Goal: Navigation & Orientation: Find specific page/section

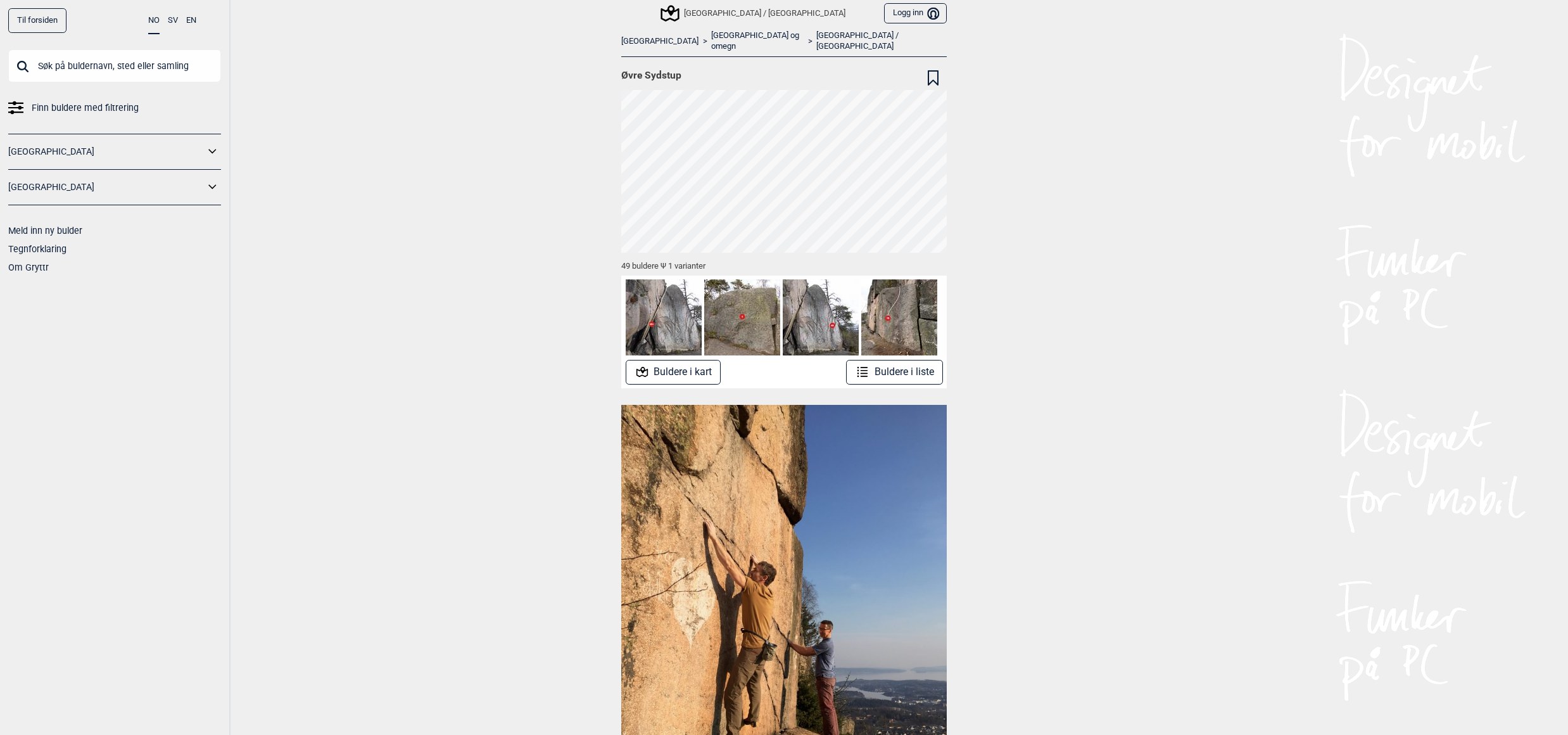
click at [882, 359] on button "Buldere i liste" at bounding box center [895, 372] width 97 height 25
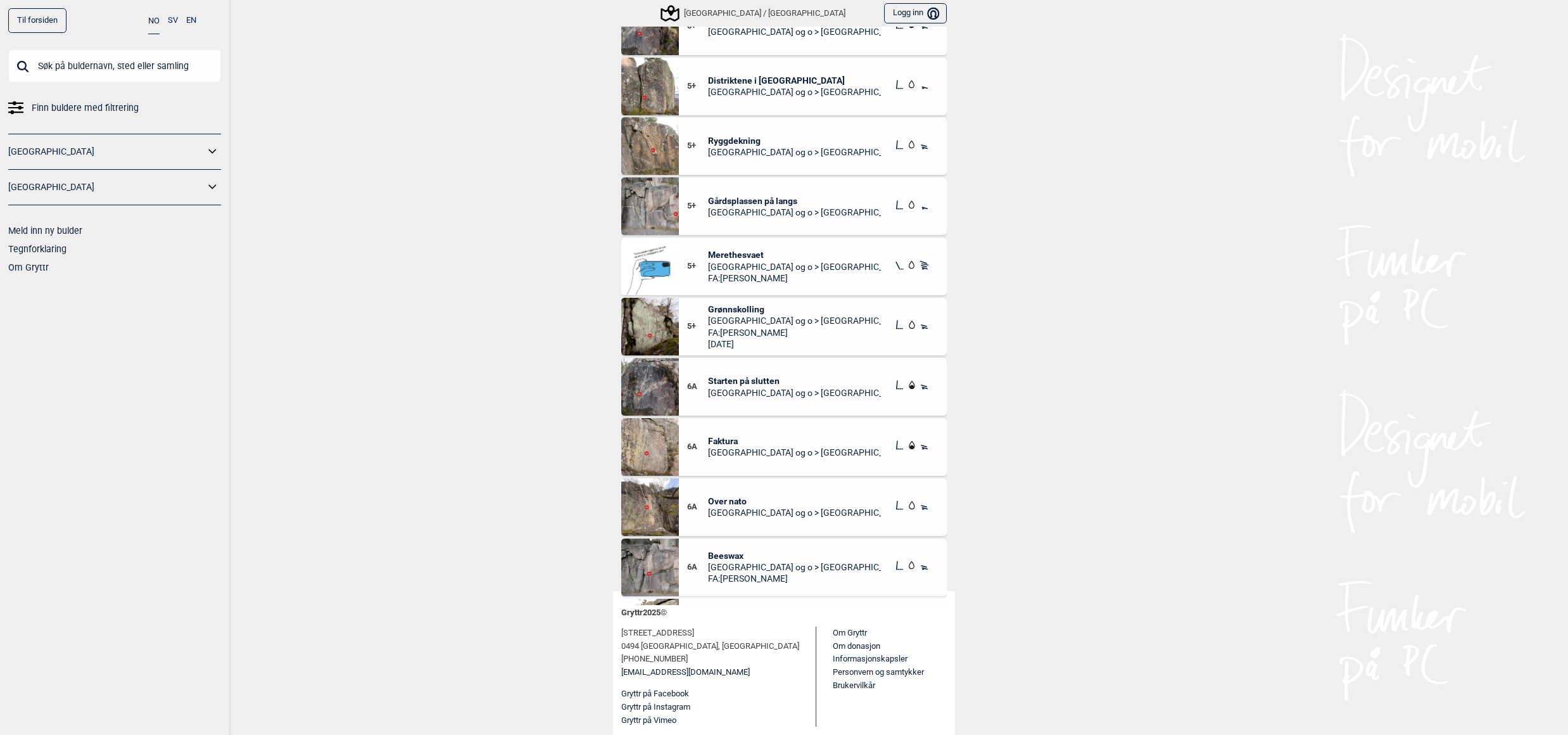
scroll to position [1085, 0]
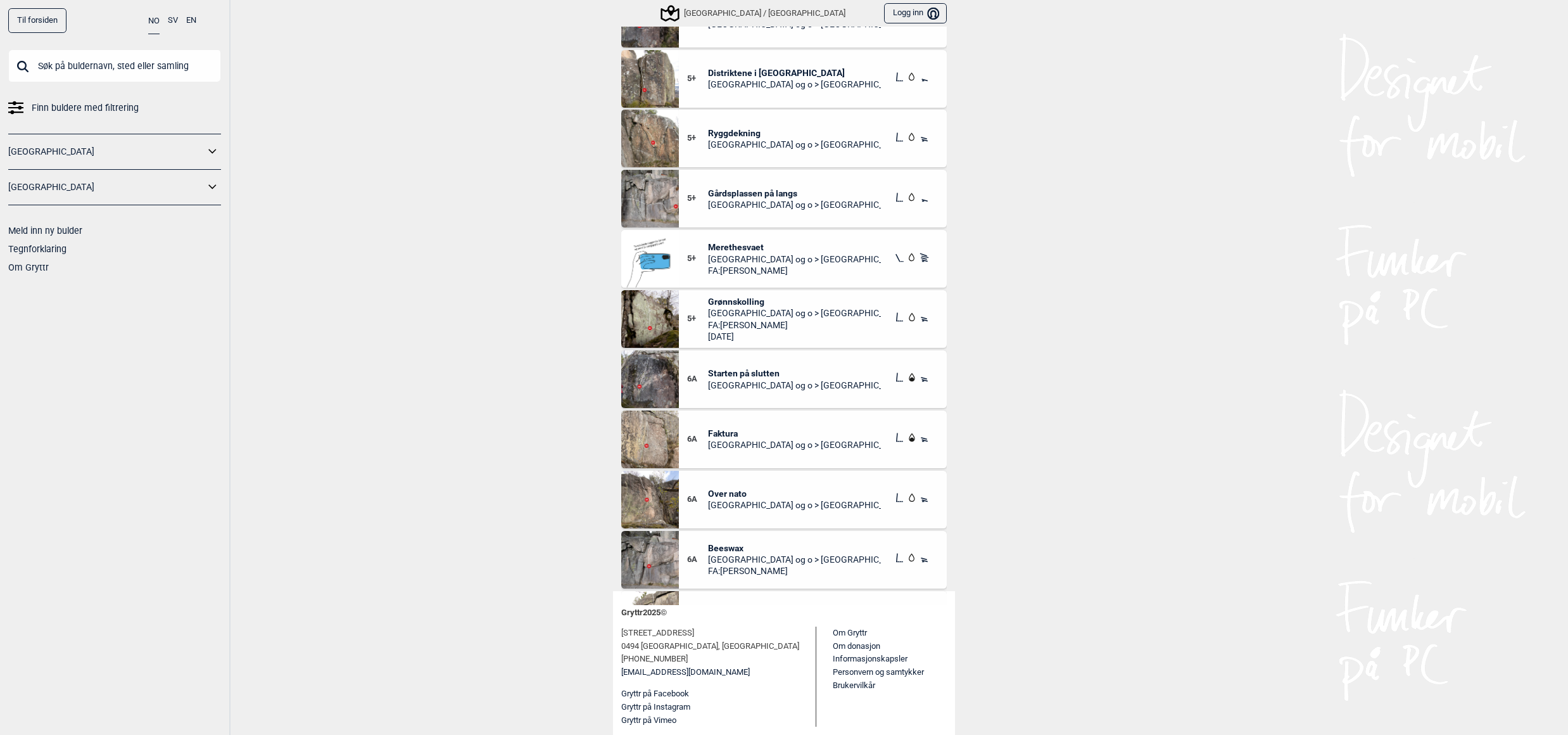
click at [708, 543] on span "Beeswax" at bounding box center [795, 548] width 174 height 12
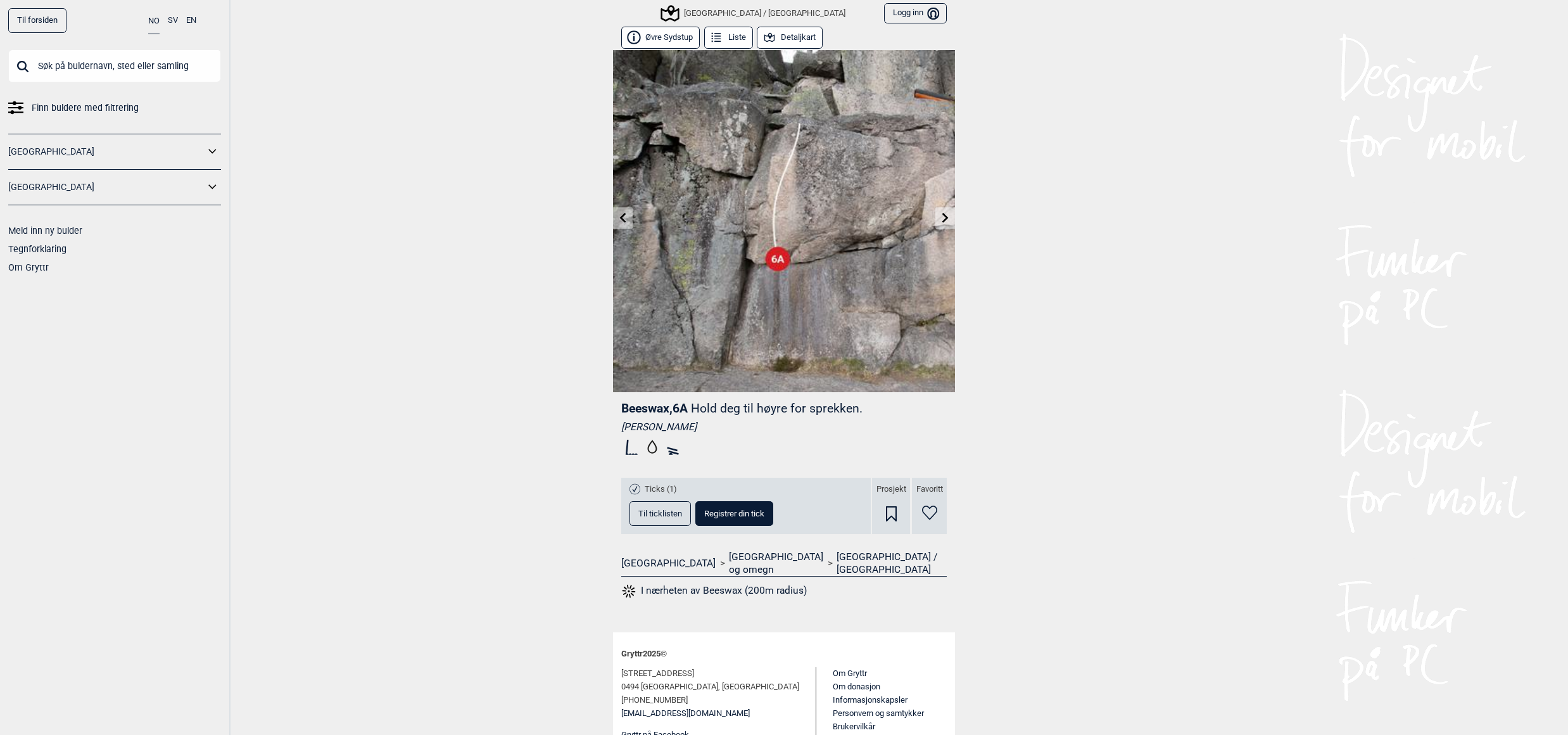
click at [940, 214] on icon at bounding box center [945, 217] width 10 height 10
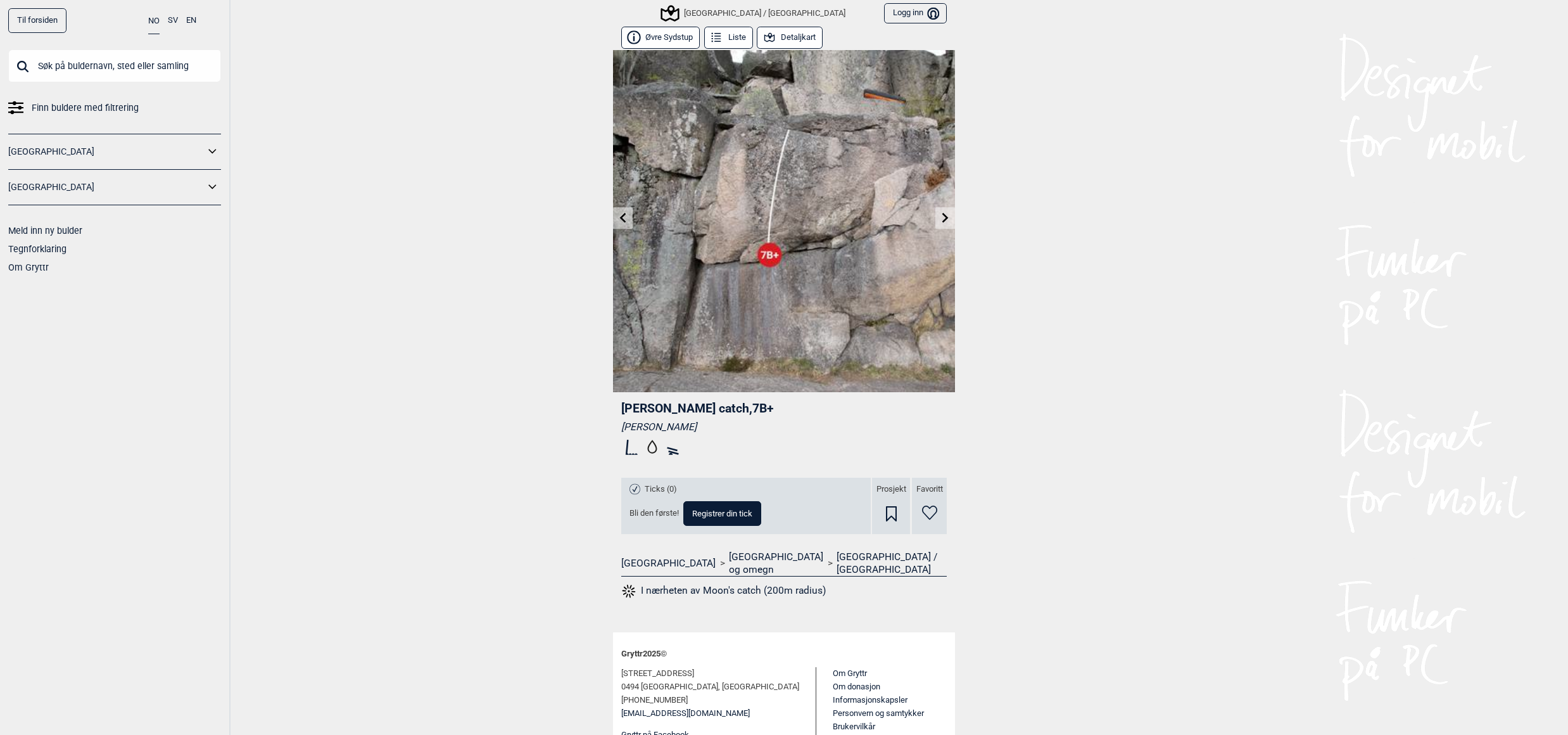
click at [940, 217] on icon at bounding box center [945, 217] width 10 height 10
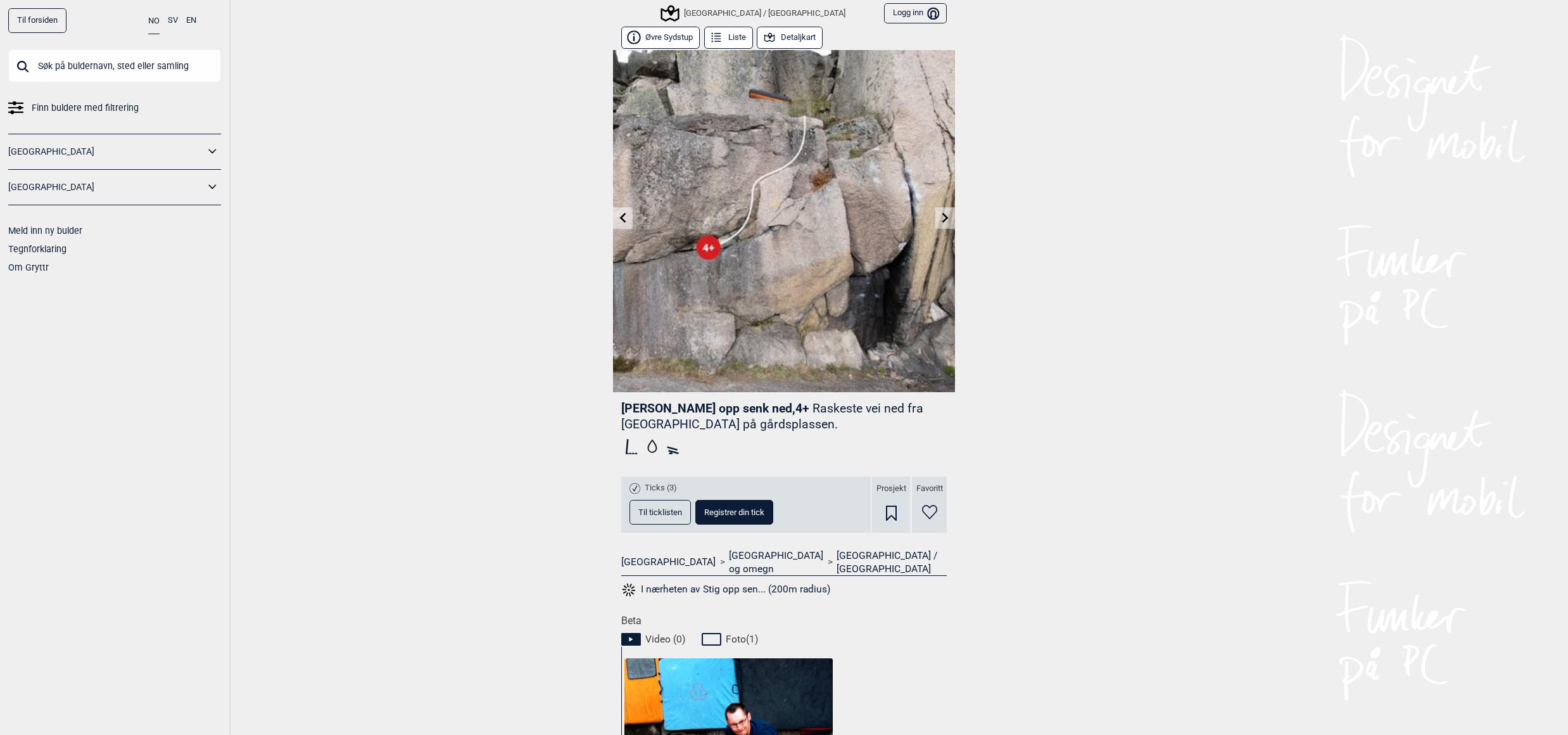
click at [942, 219] on icon at bounding box center [945, 217] width 6 height 10
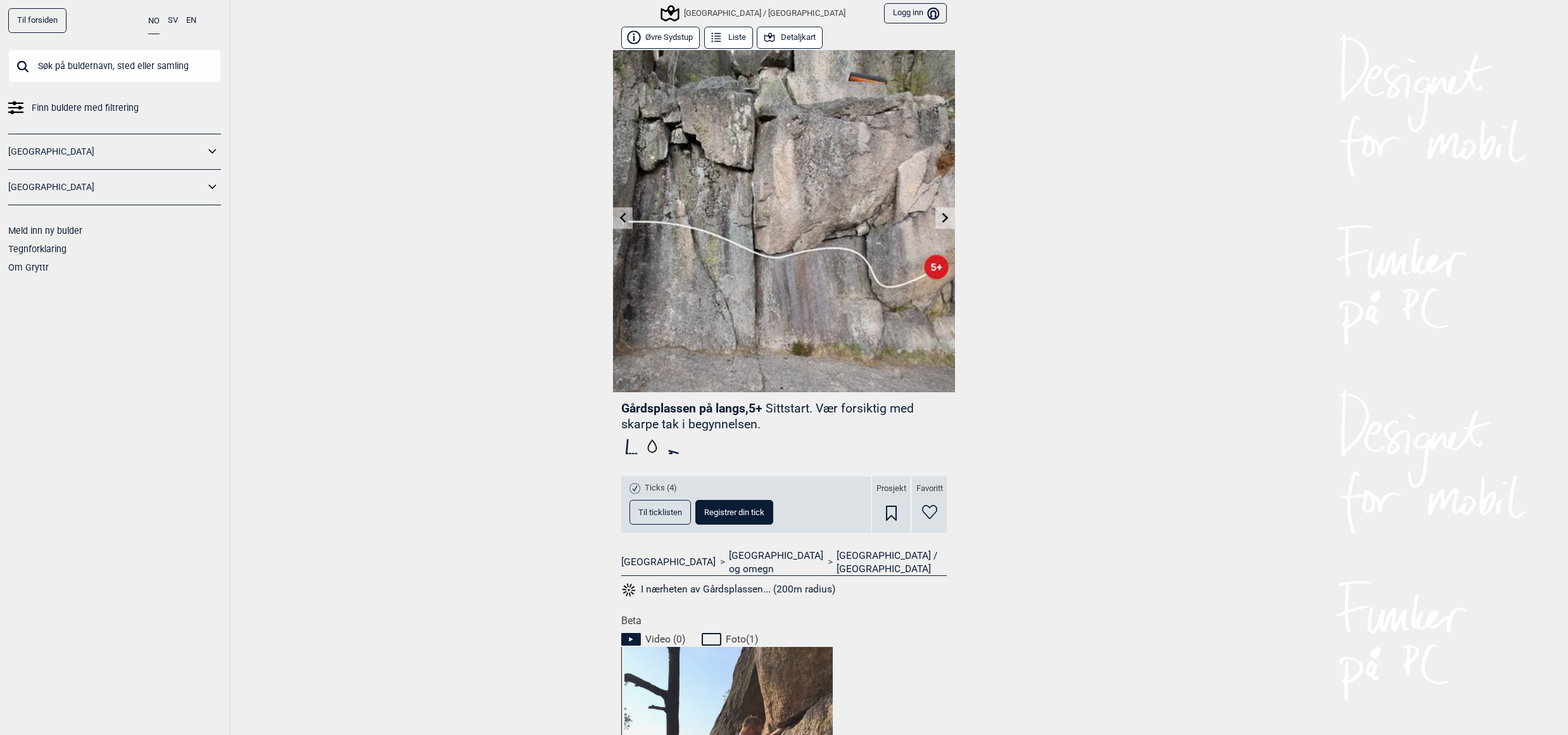
click at [940, 212] on icon at bounding box center [945, 217] width 10 height 10
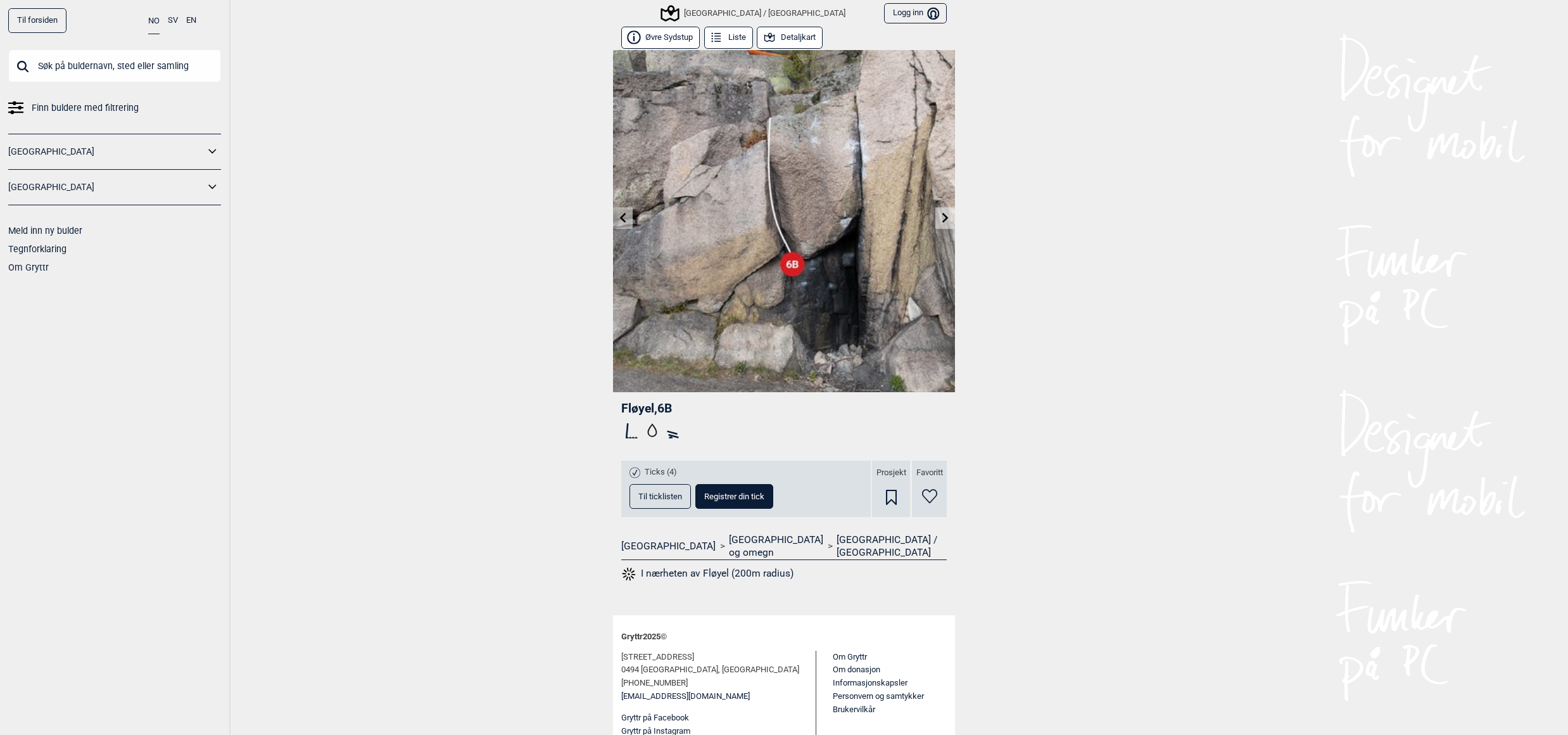
click at [620, 217] on icon at bounding box center [623, 217] width 6 height 10
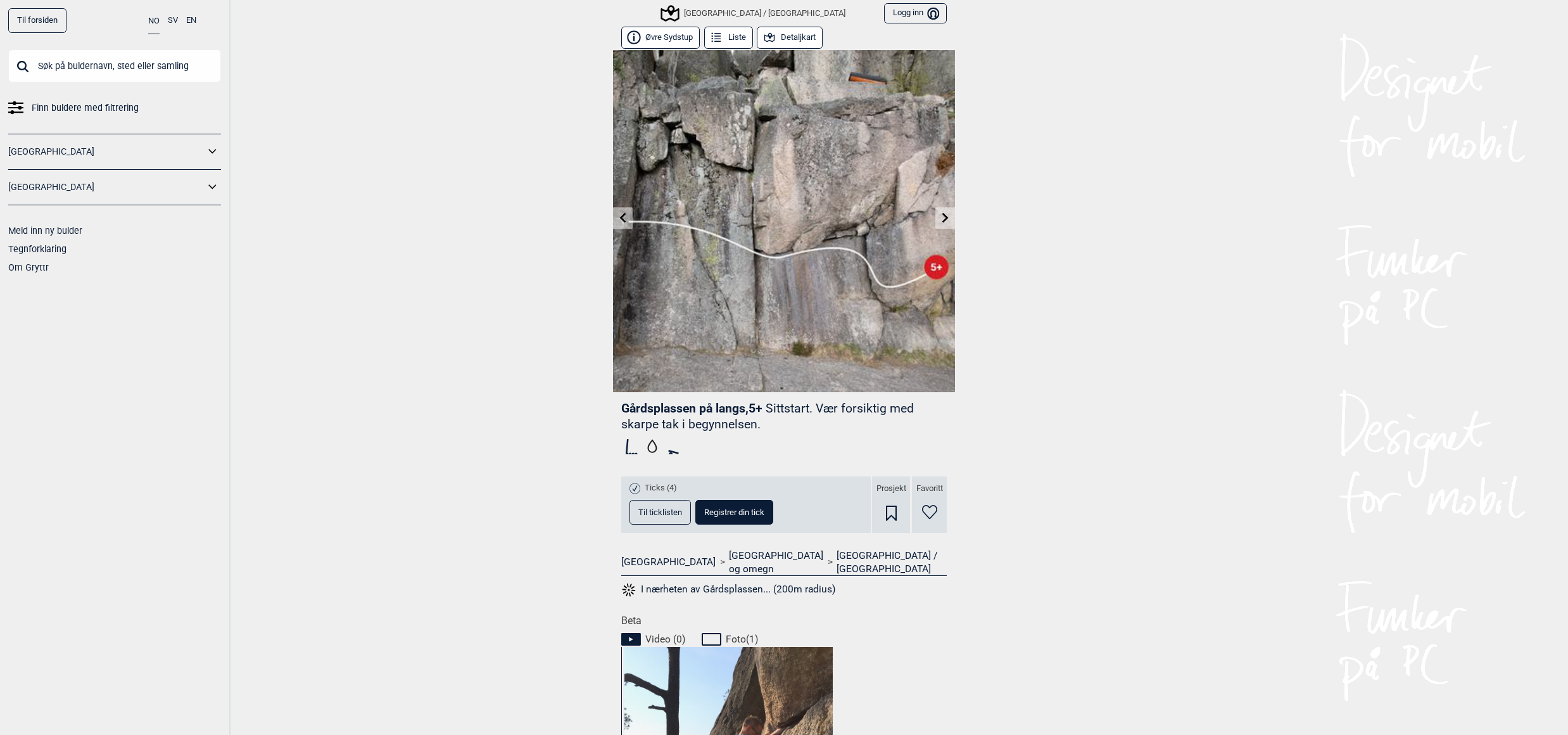
click at [620, 215] on icon at bounding box center [623, 217] width 6 height 10
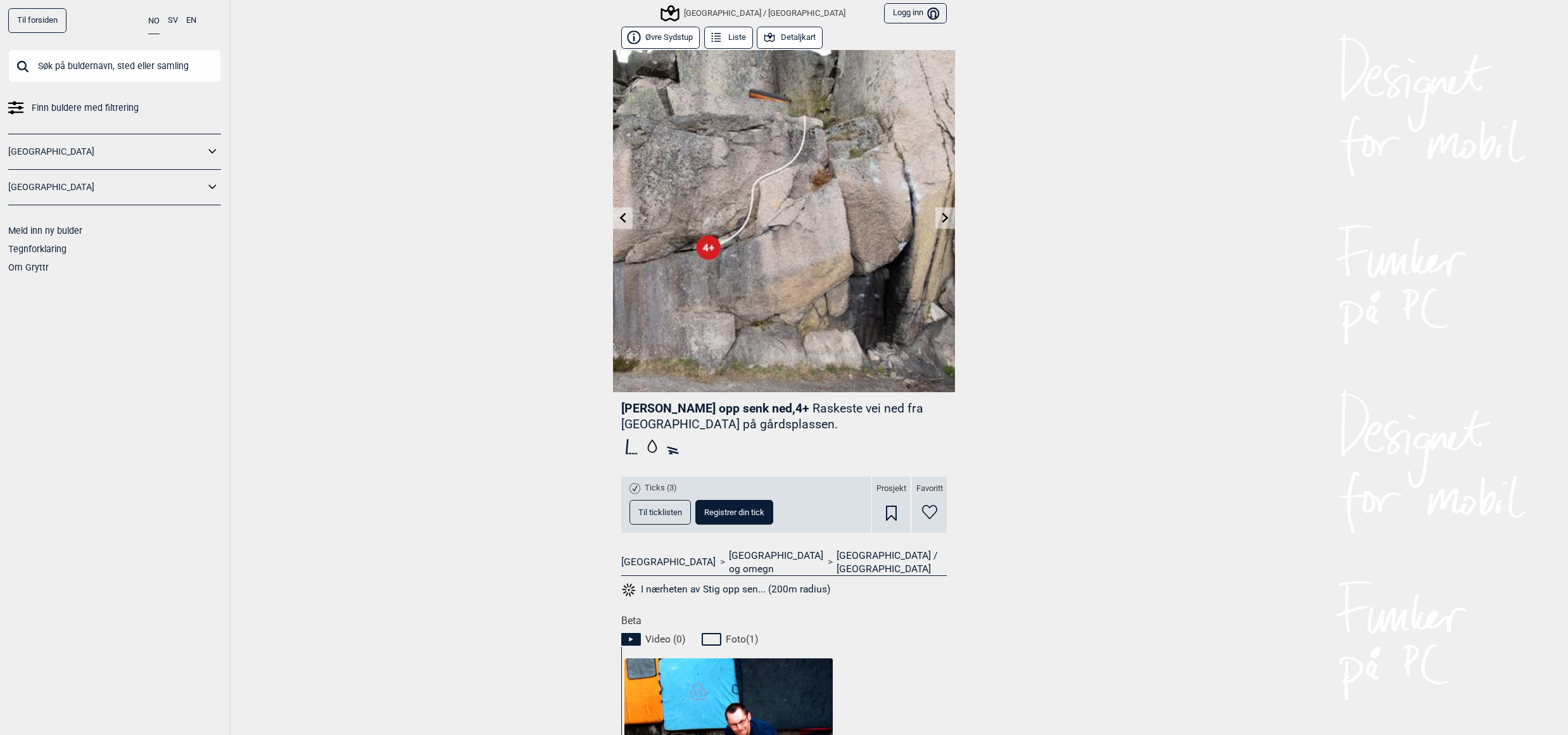
click at [619, 215] on icon at bounding box center [623, 217] width 10 height 10
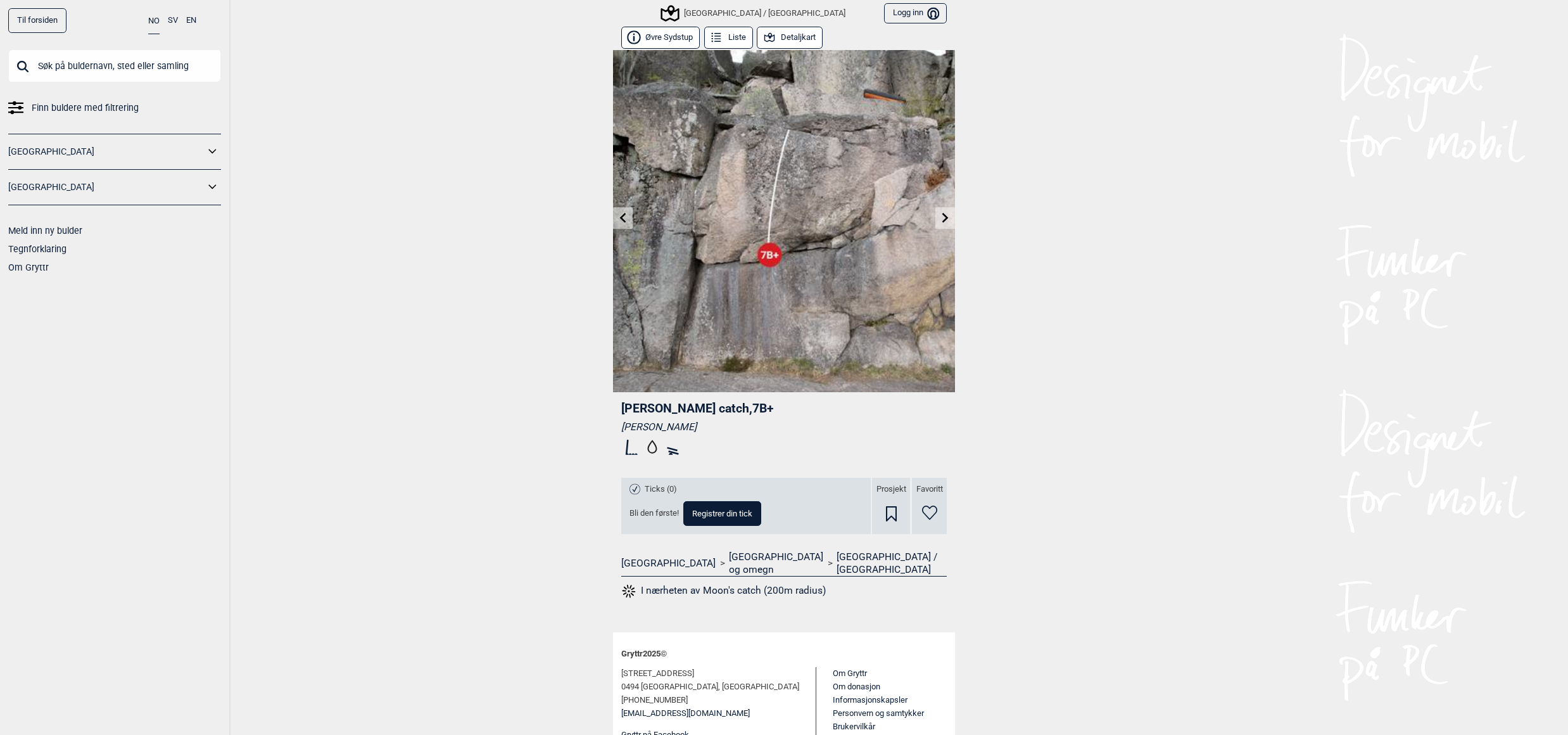
click at [619, 217] on icon at bounding box center [623, 217] width 10 height 10
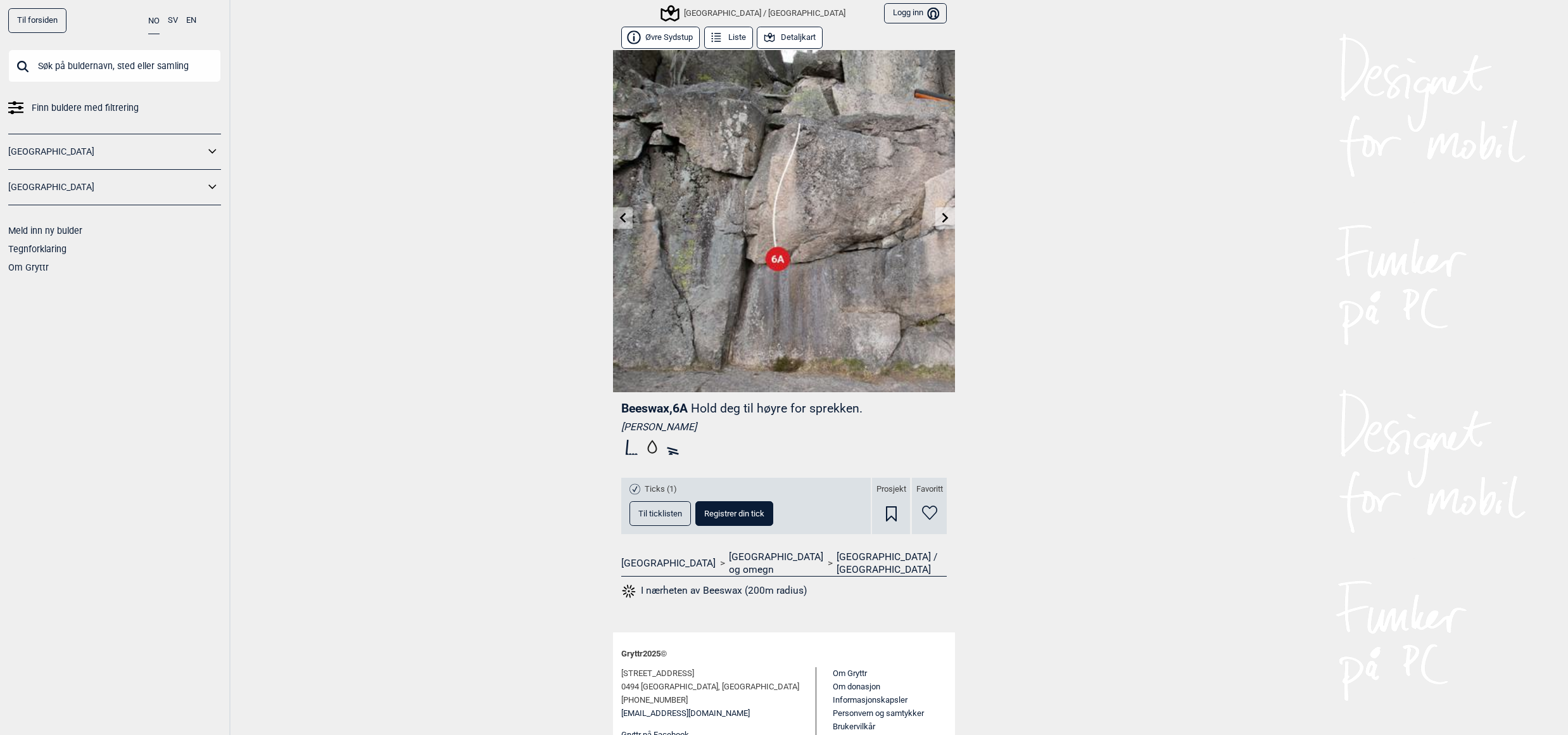
click at [619, 217] on icon at bounding box center [623, 217] width 10 height 10
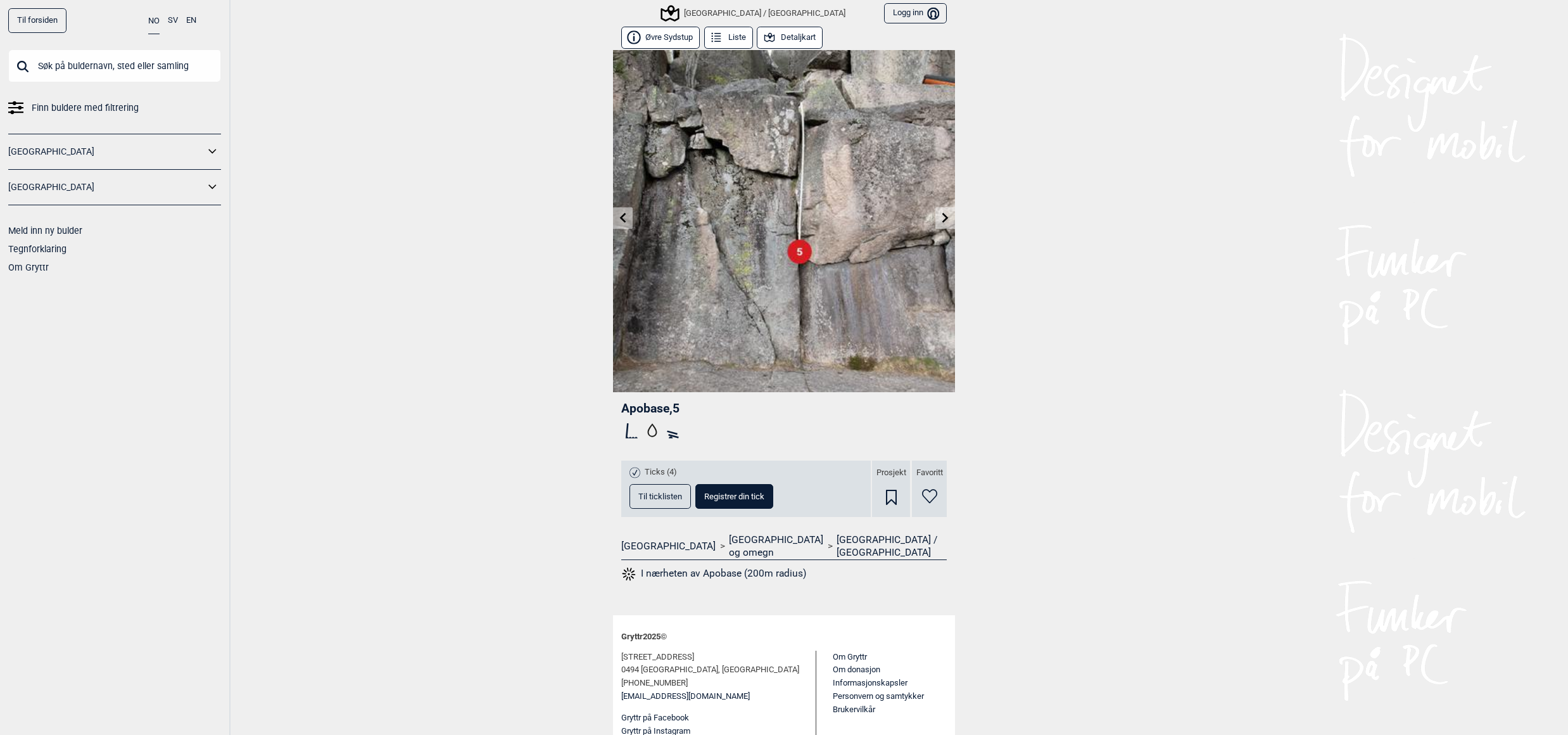
click at [619, 215] on icon at bounding box center [623, 217] width 10 height 10
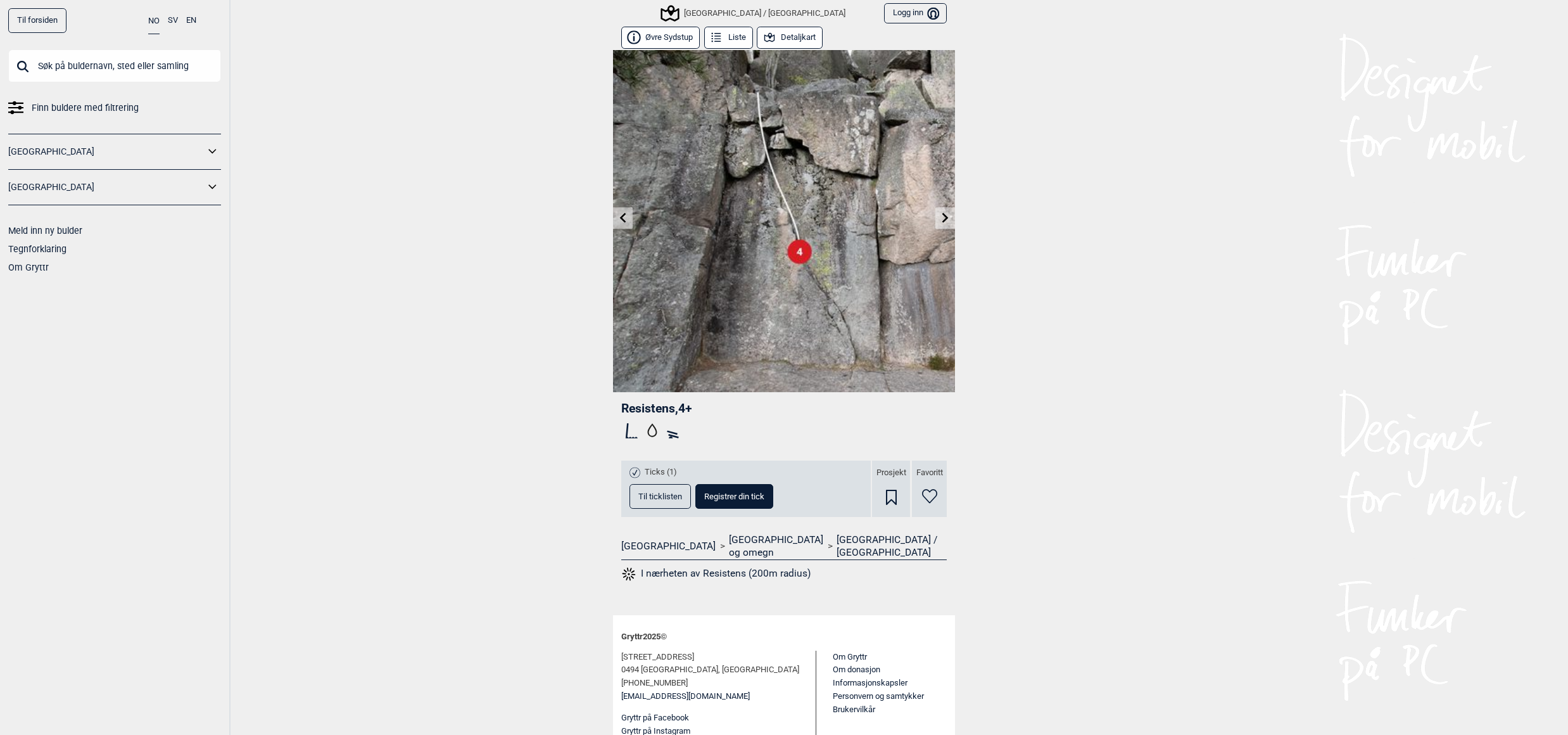
click at [619, 215] on icon at bounding box center [623, 217] width 10 height 10
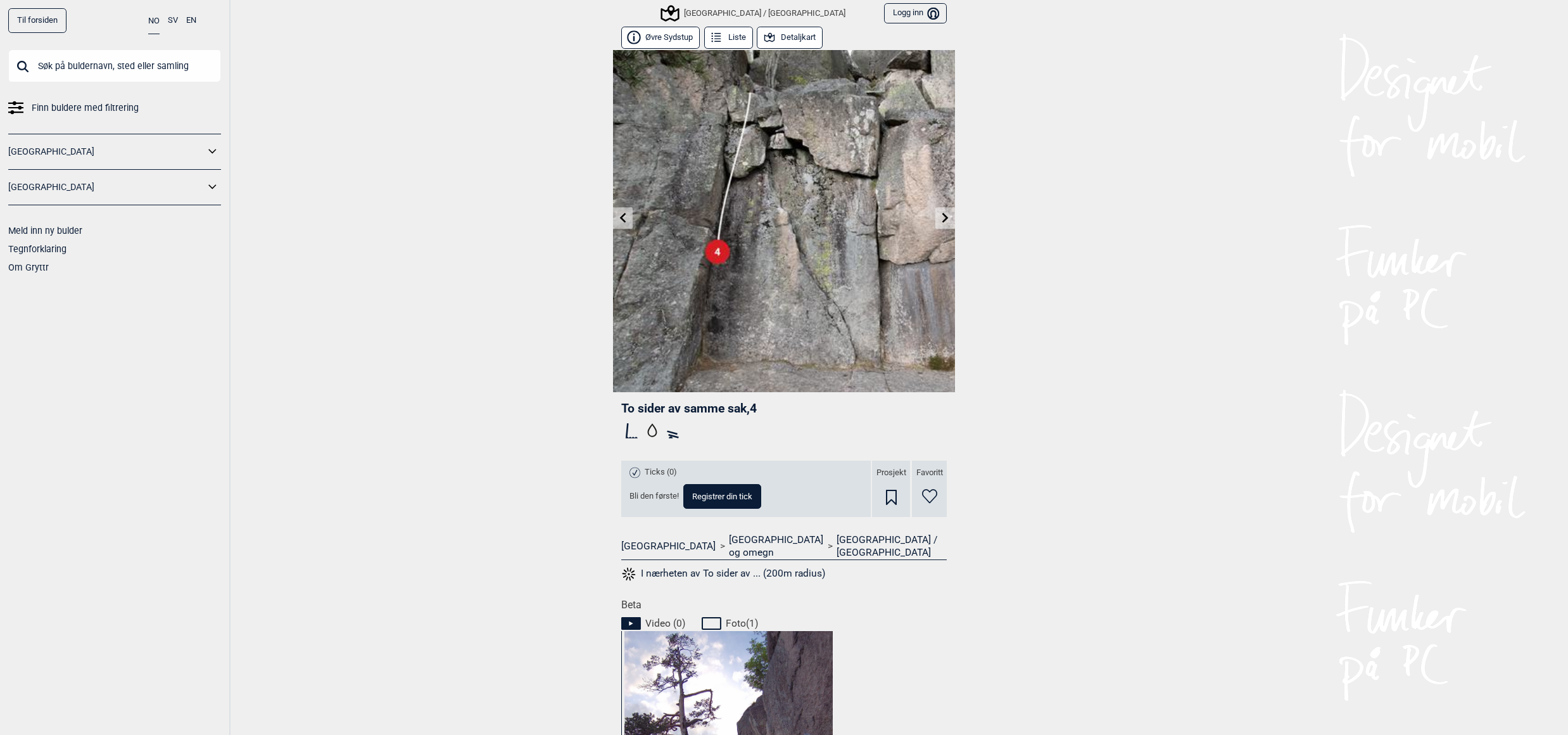
click at [619, 214] on icon at bounding box center [623, 217] width 10 height 10
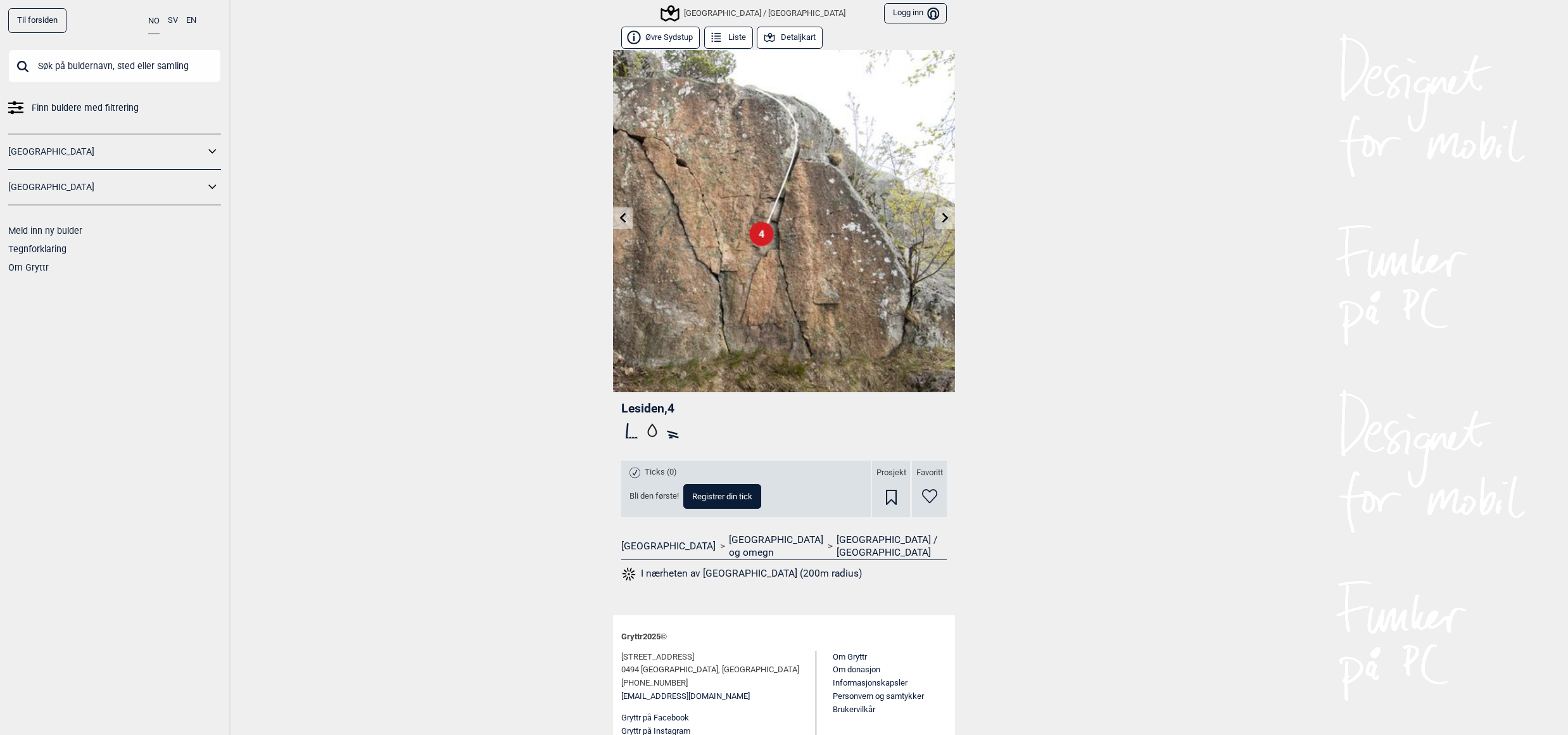
click at [620, 212] on icon at bounding box center [623, 217] width 6 height 10
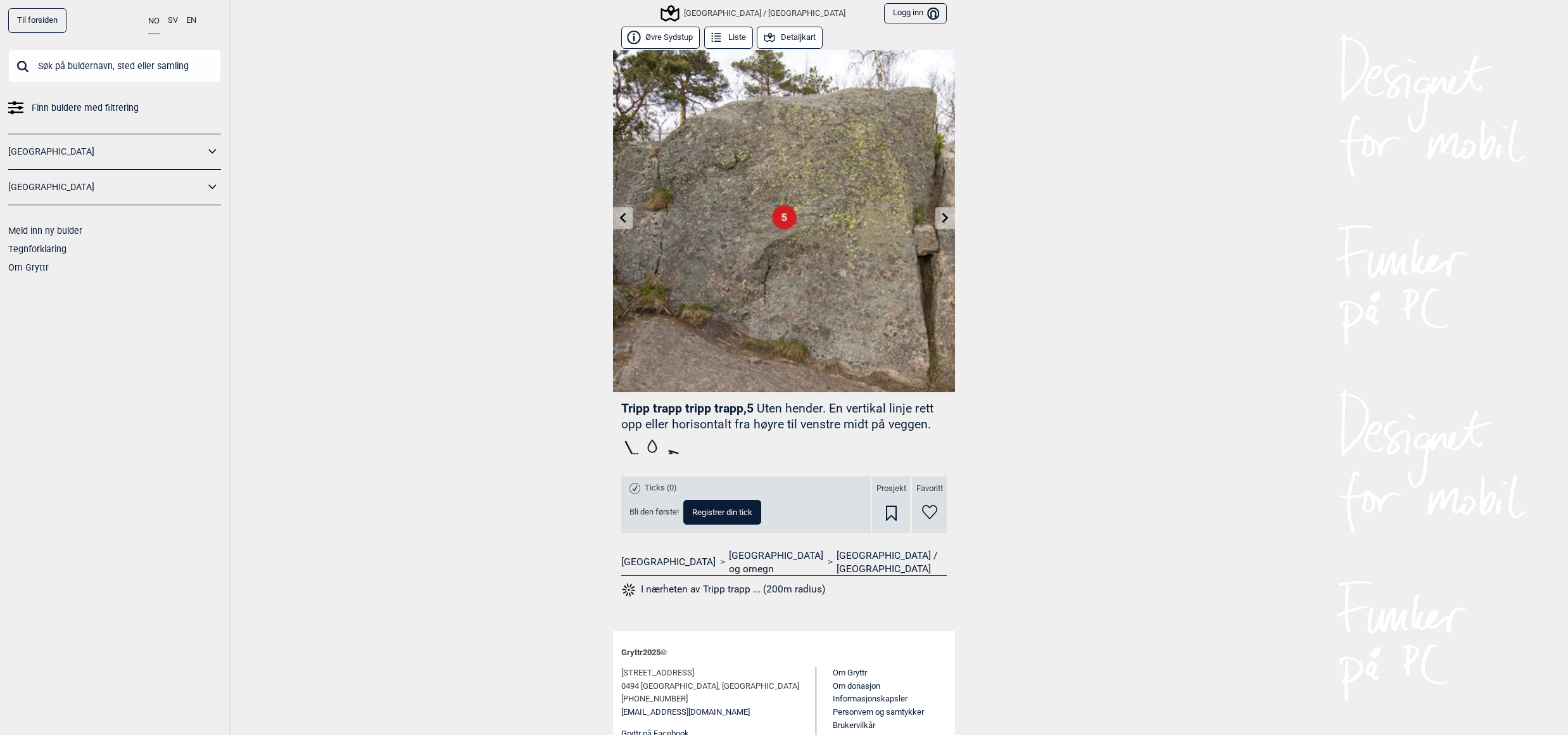
click at [619, 212] on icon at bounding box center [623, 217] width 10 height 10
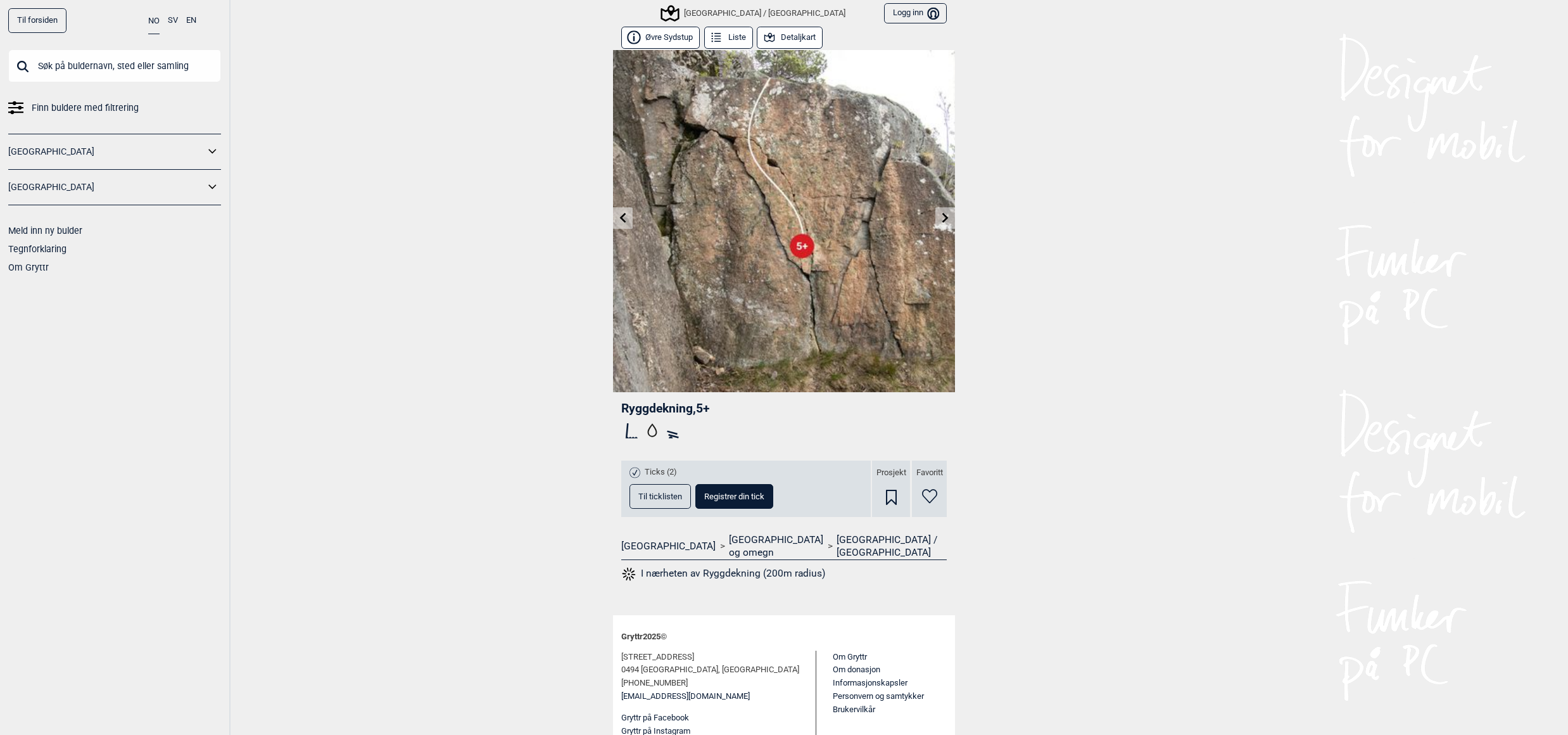
click at [619, 212] on link at bounding box center [623, 218] width 20 height 21
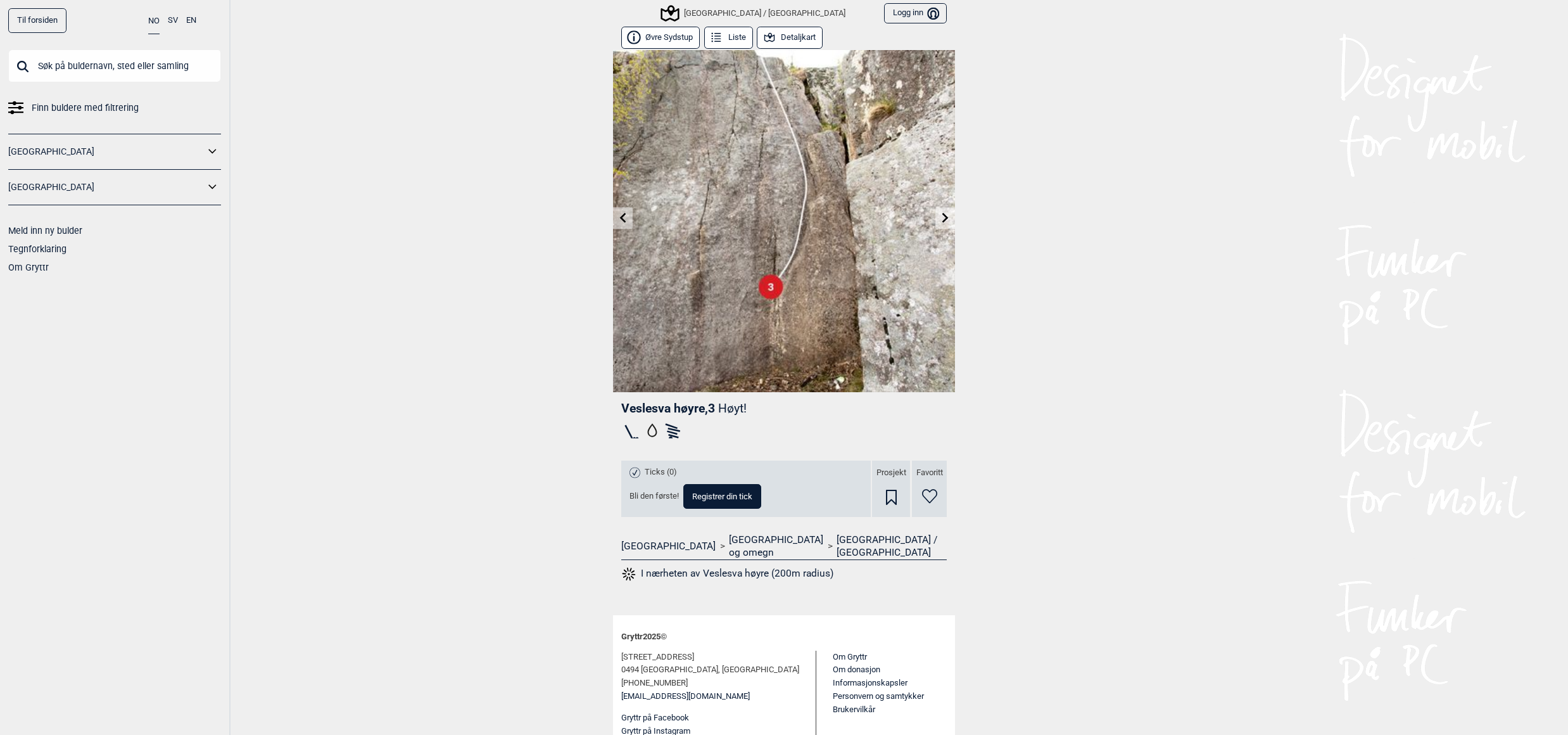
click at [619, 212] on link at bounding box center [623, 218] width 20 height 21
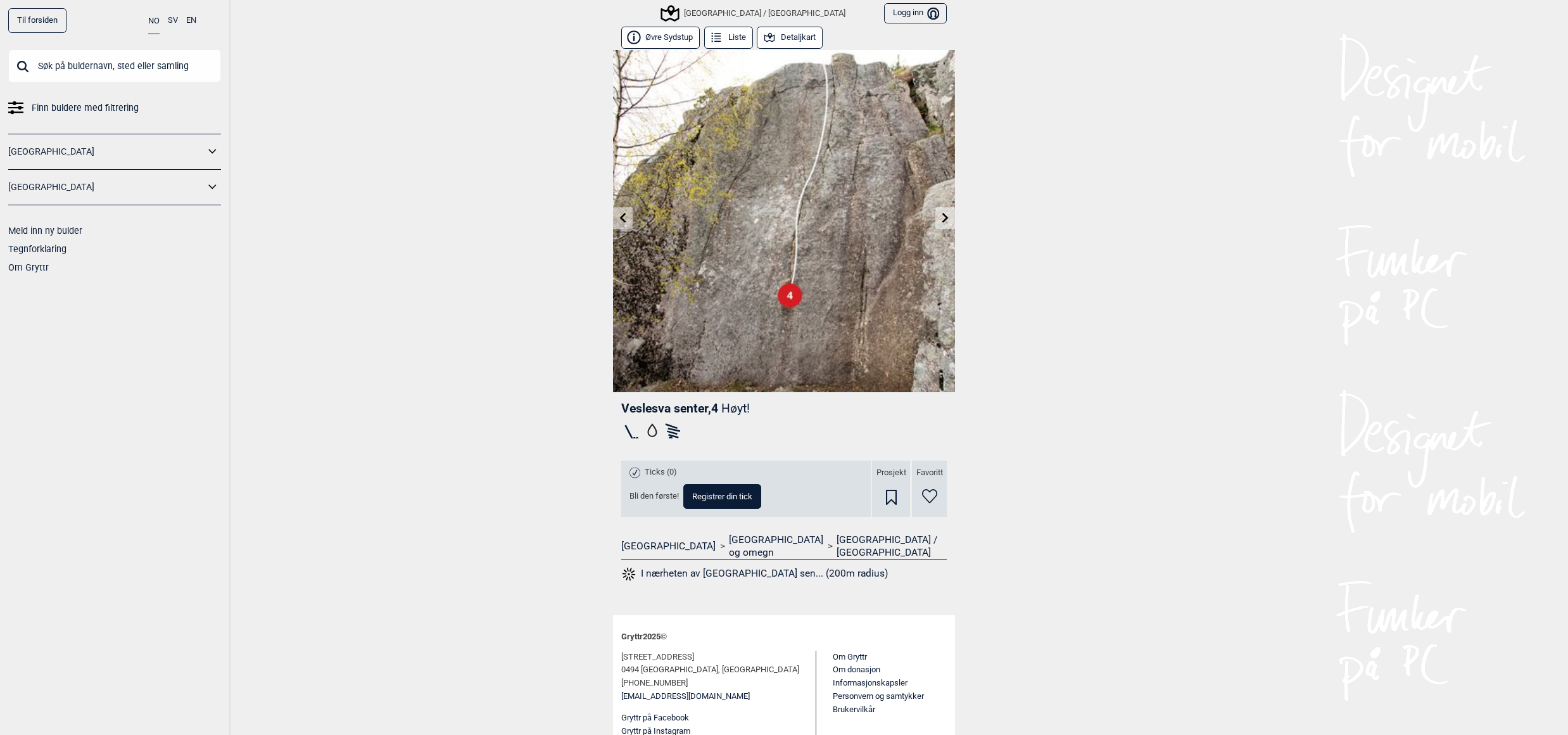
click at [619, 212] on icon at bounding box center [623, 217] width 10 height 10
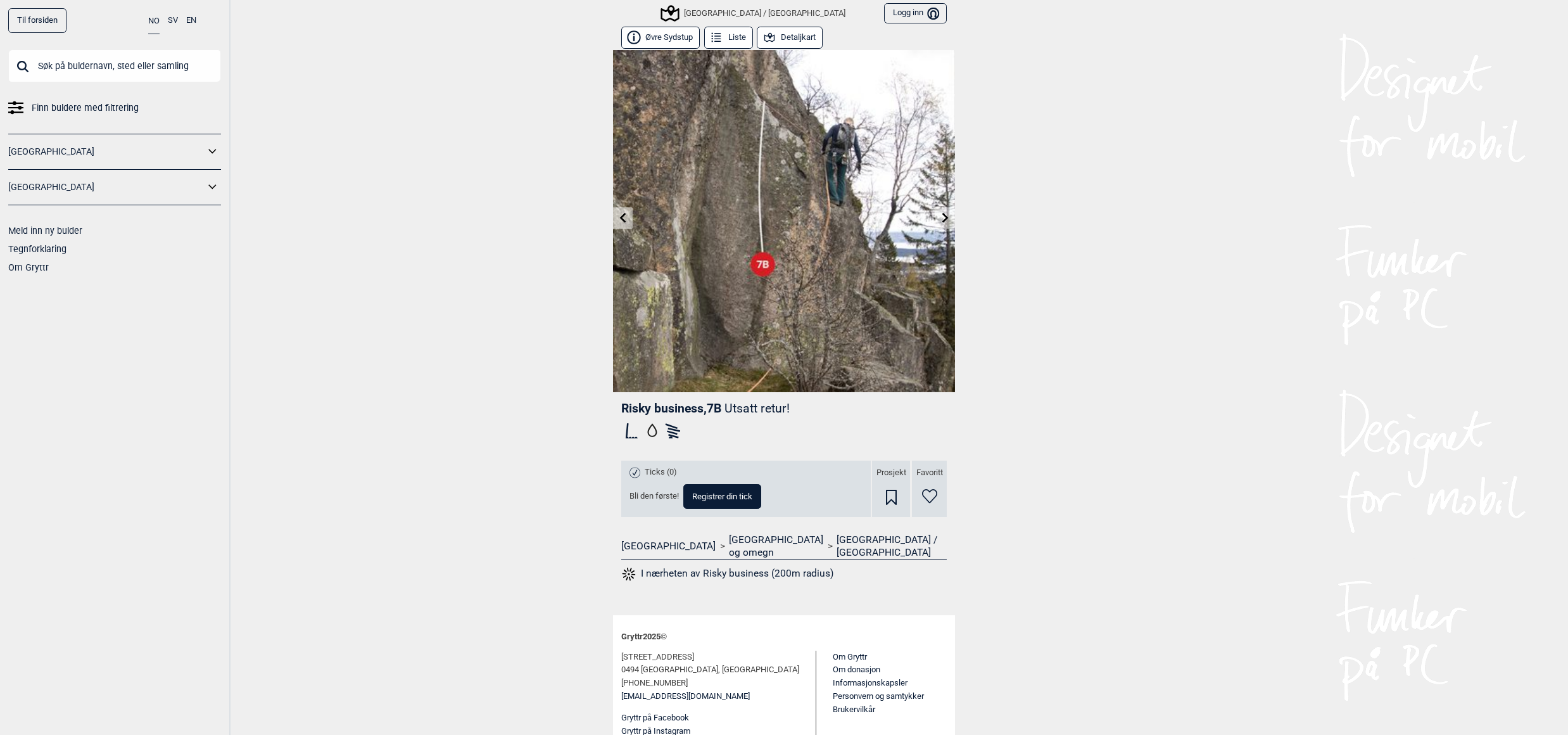
click at [619, 211] on link at bounding box center [623, 218] width 20 height 21
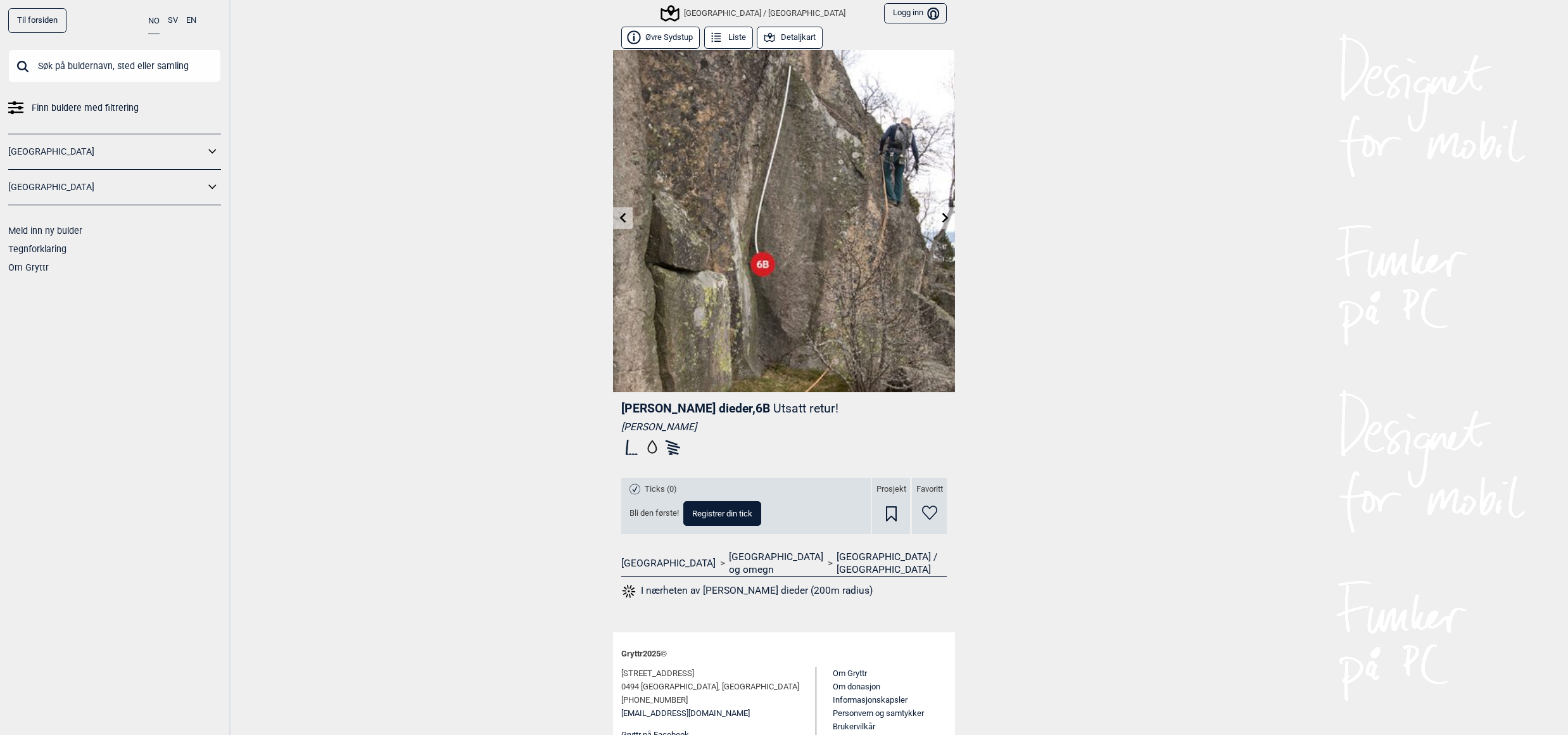
click at [622, 212] on link at bounding box center [623, 218] width 20 height 21
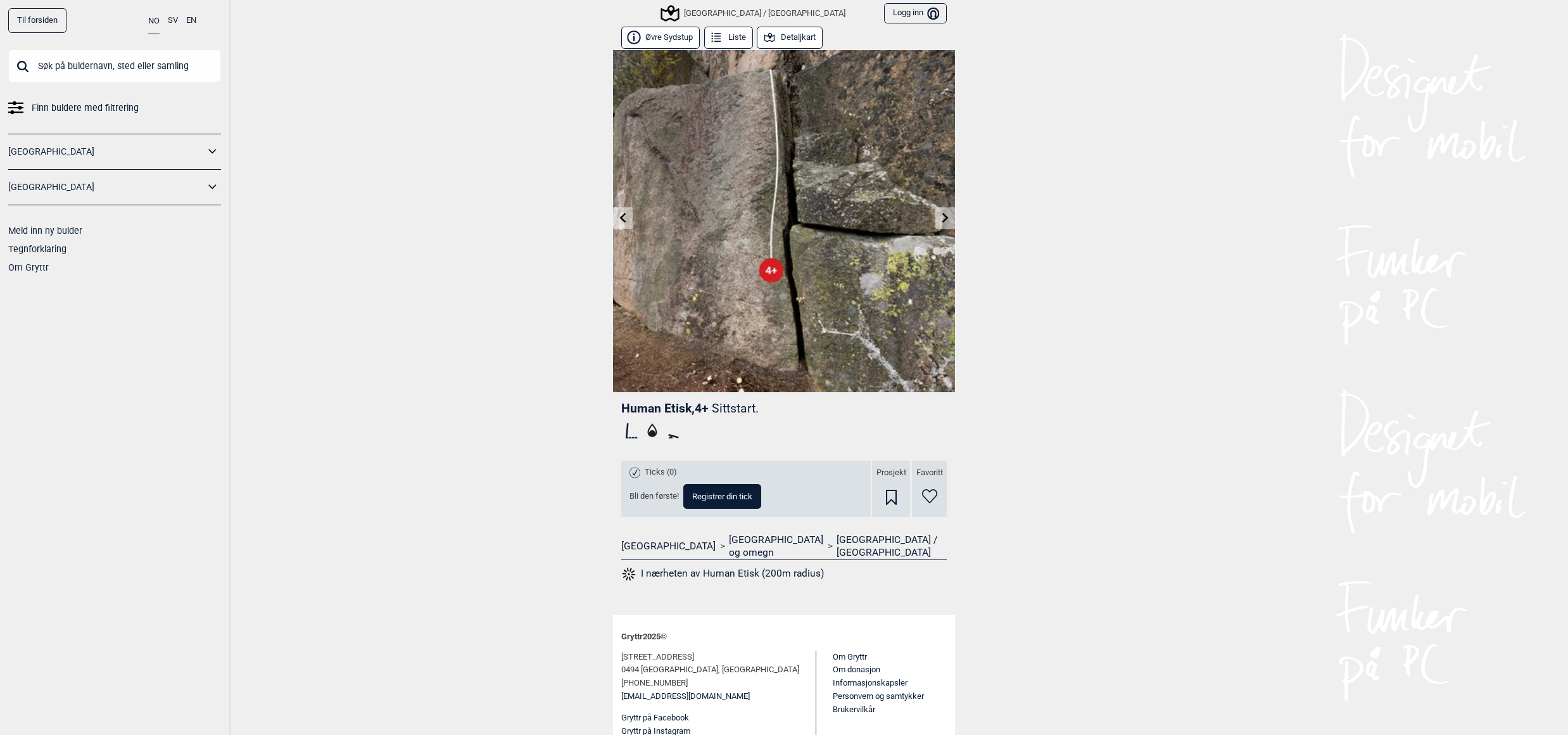
click at [619, 214] on icon at bounding box center [623, 217] width 10 height 10
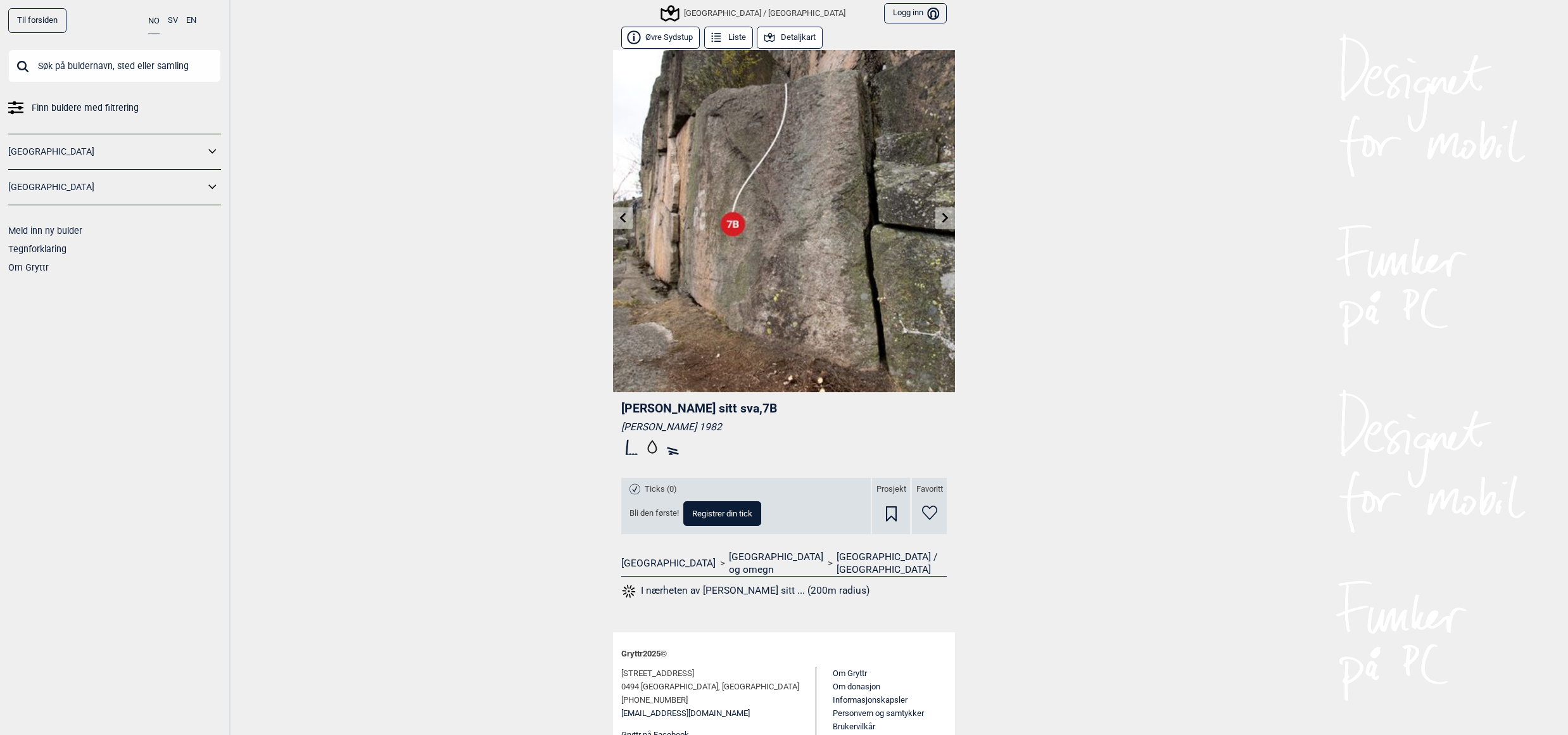
click at [619, 215] on icon at bounding box center [623, 217] width 10 height 10
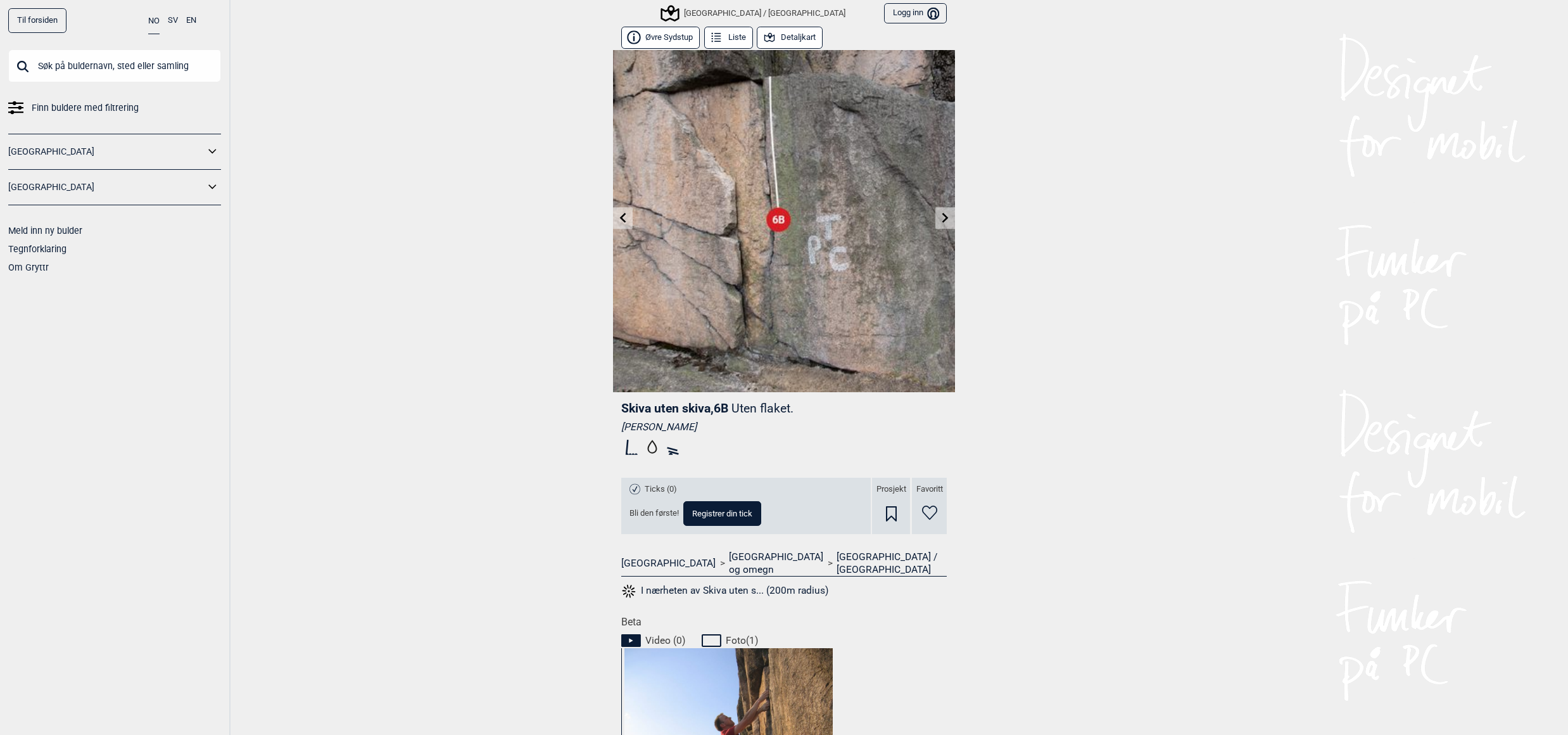
click at [619, 217] on link at bounding box center [623, 218] width 20 height 21
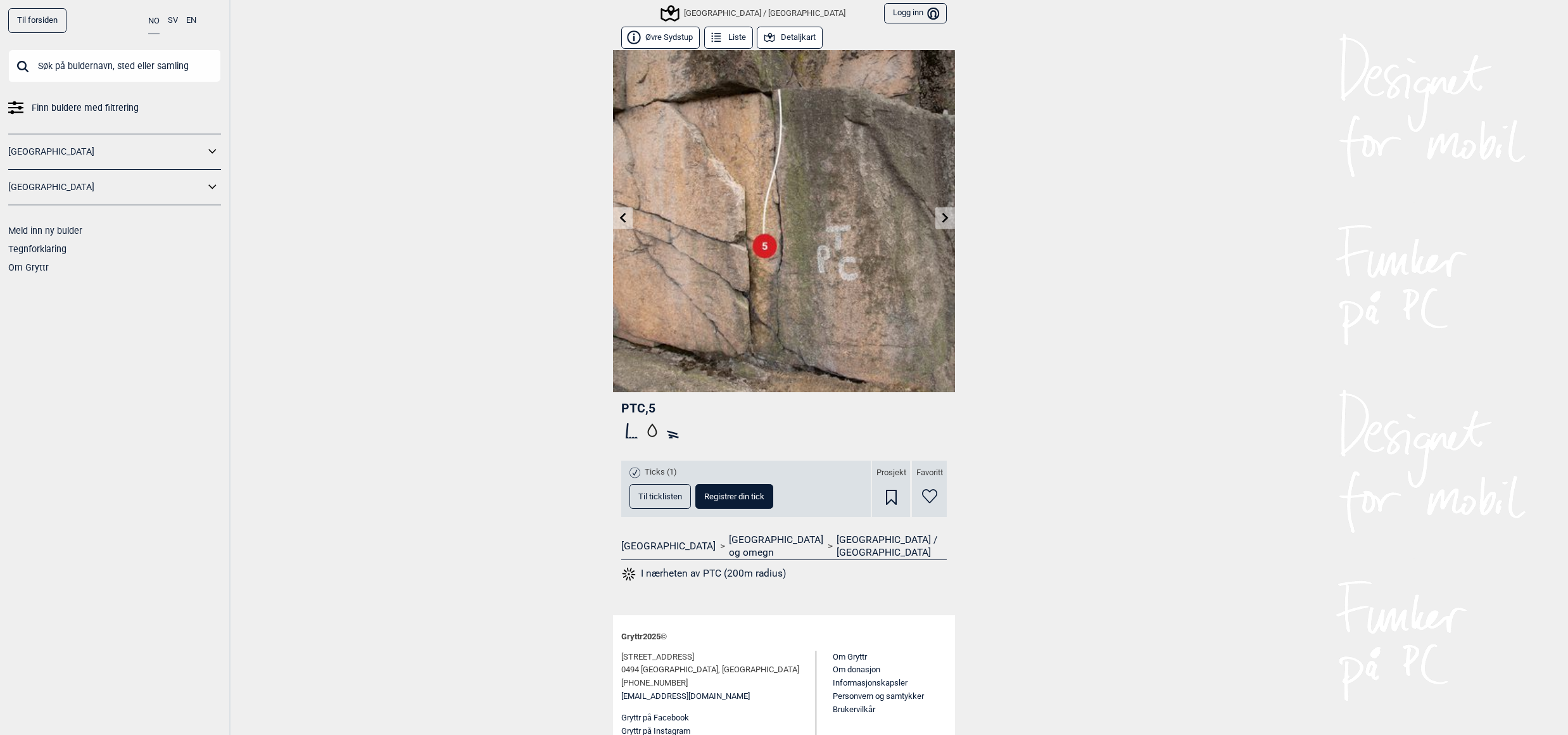
click at [624, 217] on img at bounding box center [784, 221] width 342 height 342
click at [619, 214] on icon at bounding box center [623, 217] width 10 height 10
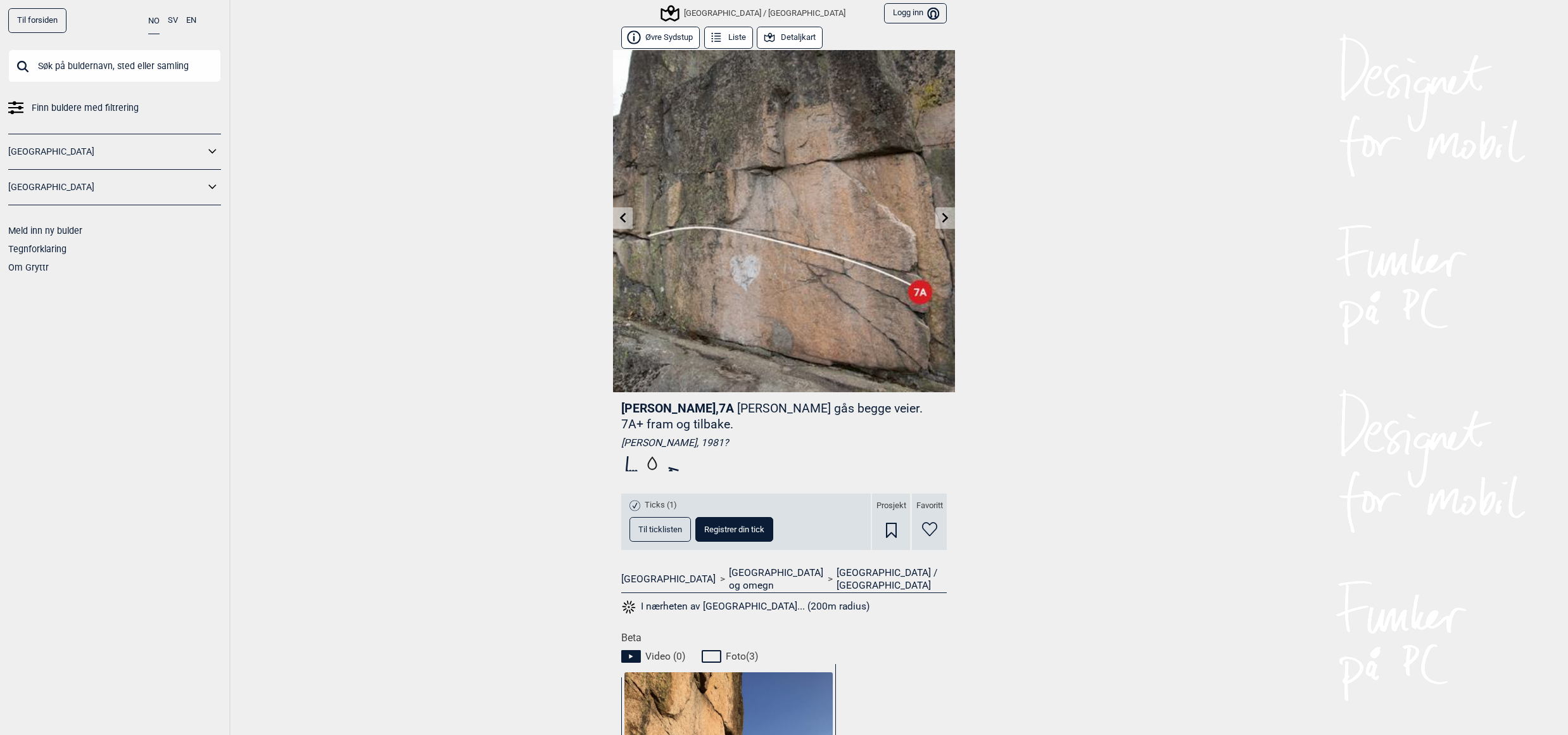
click at [619, 214] on icon at bounding box center [623, 217] width 10 height 10
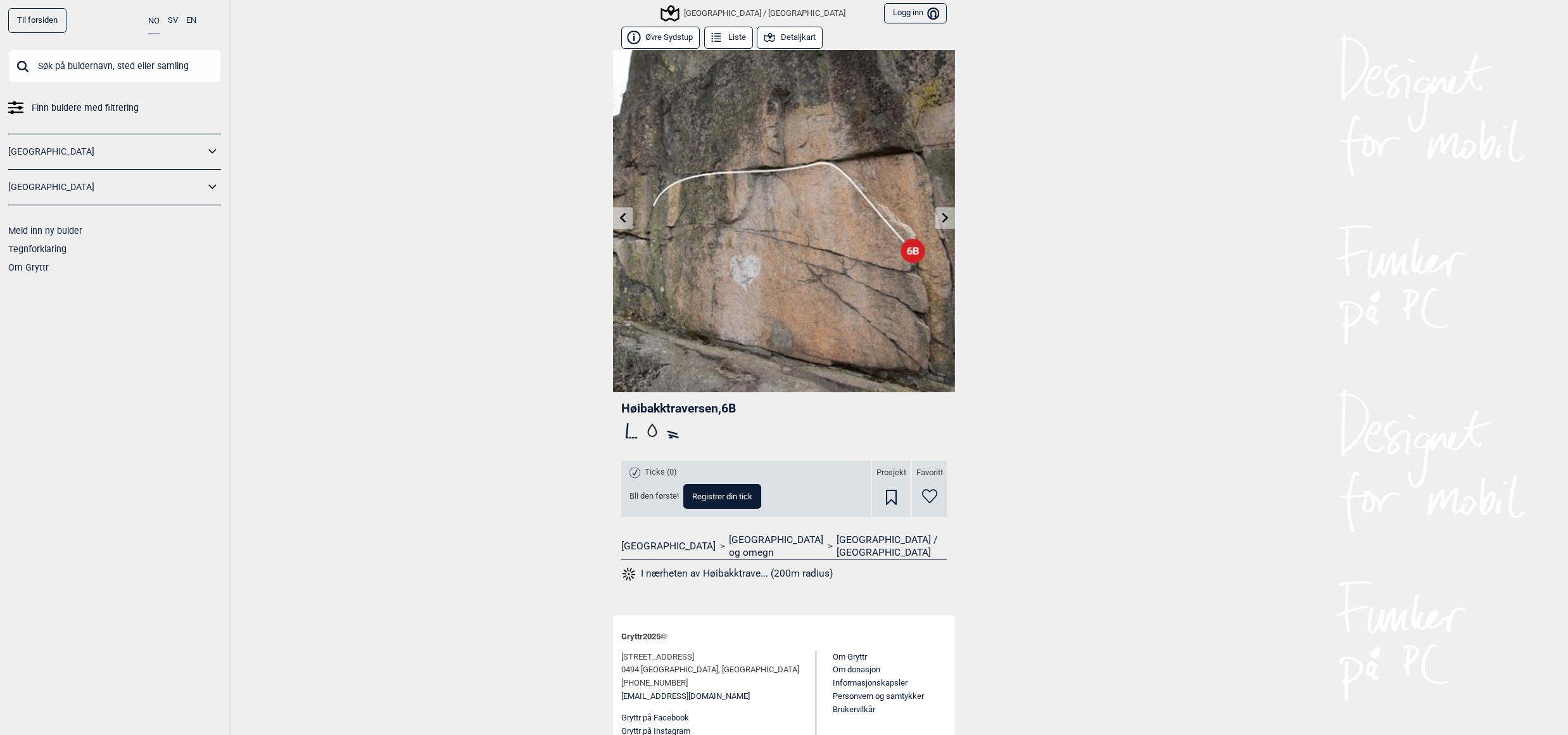
click at [619, 214] on icon at bounding box center [623, 217] width 10 height 10
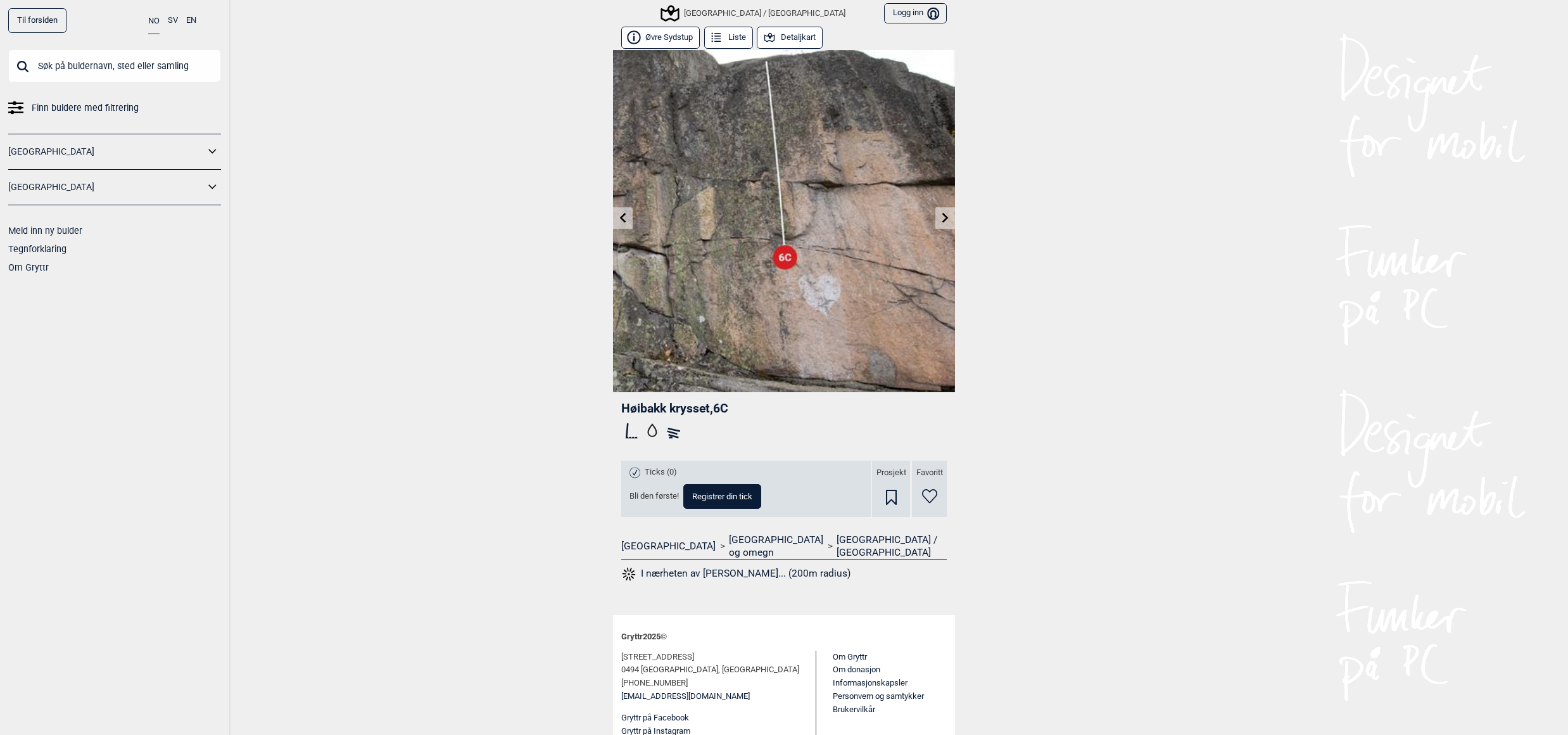
click at [620, 214] on icon at bounding box center [623, 217] width 6 height 10
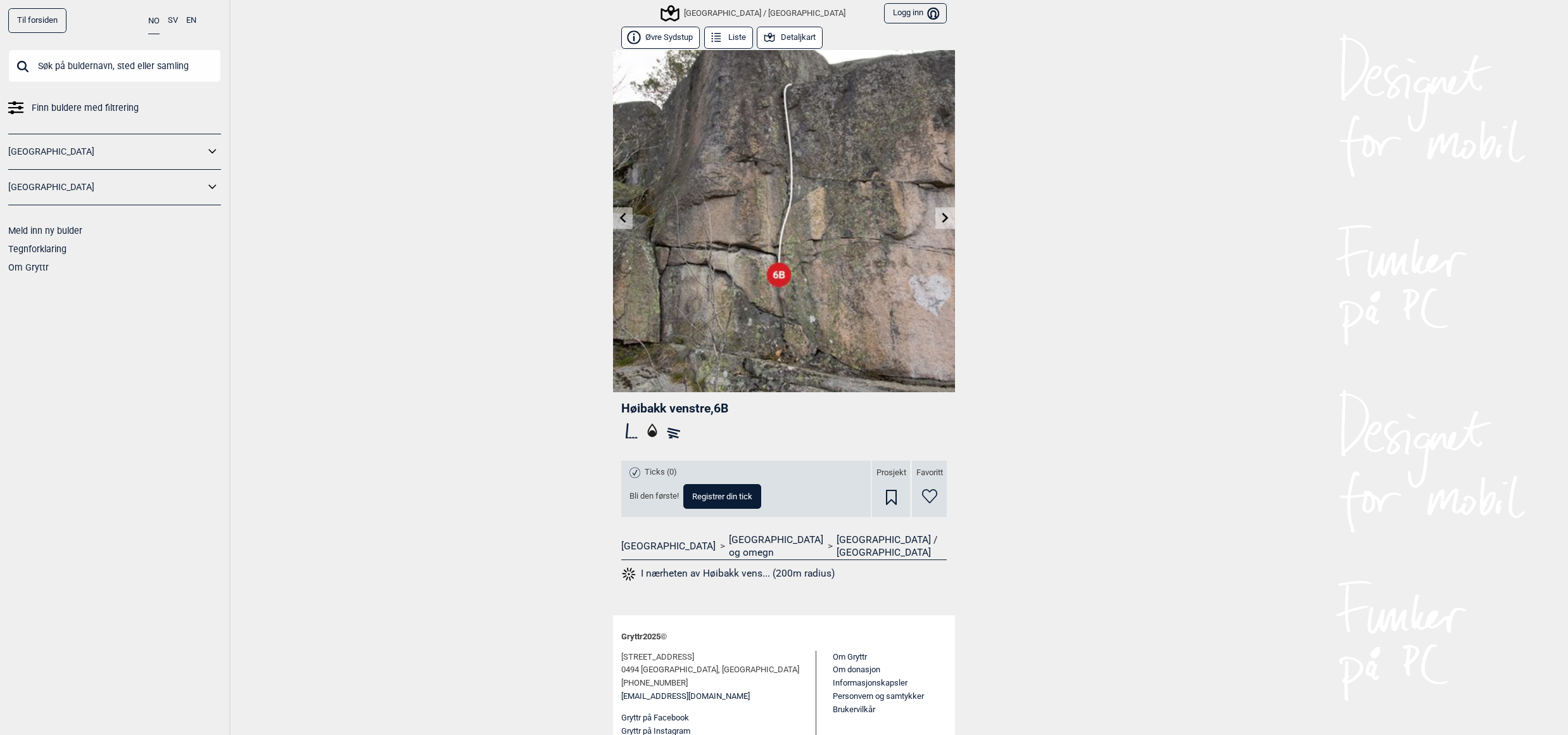
click at [619, 212] on icon at bounding box center [623, 217] width 10 height 10
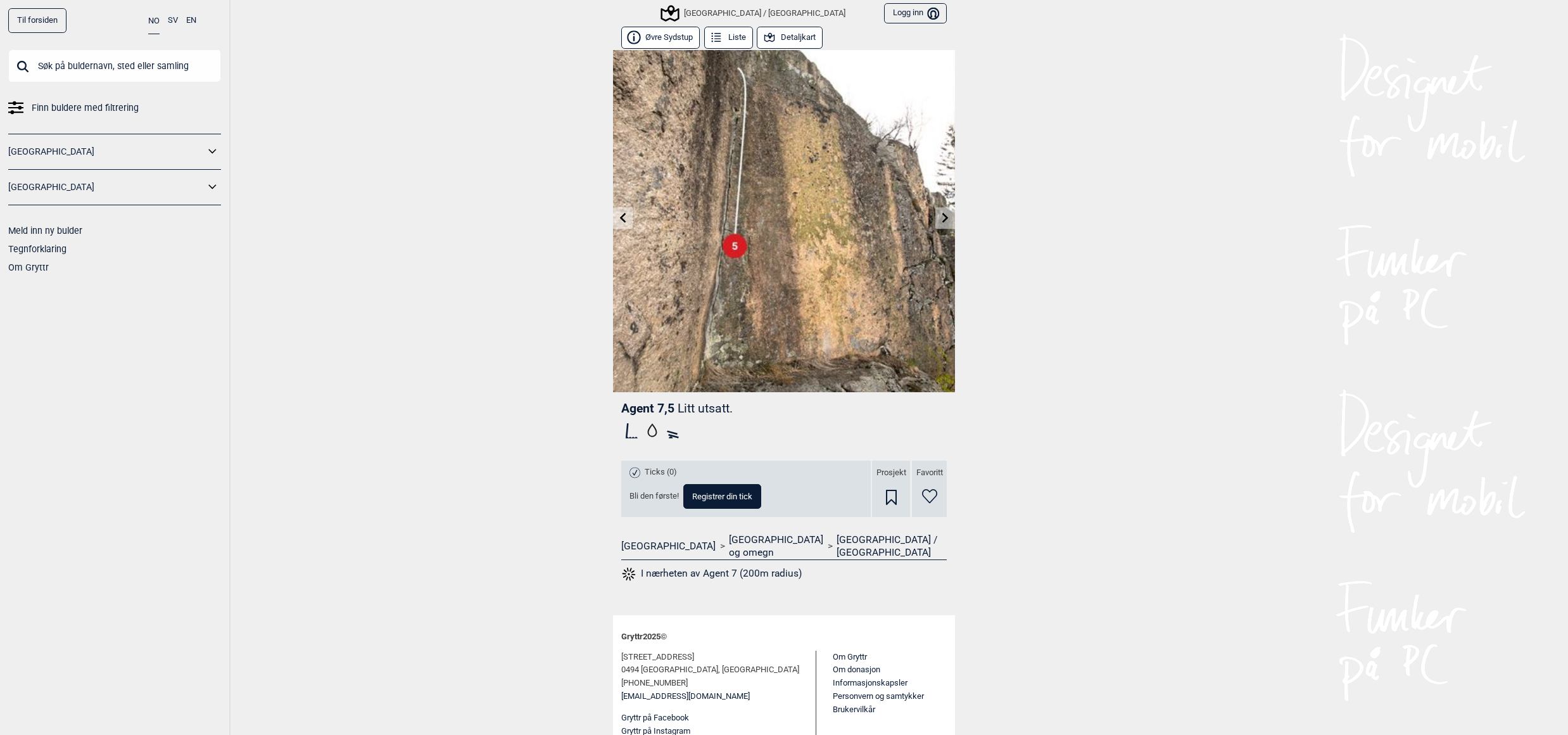
click at [619, 212] on icon at bounding box center [623, 217] width 10 height 10
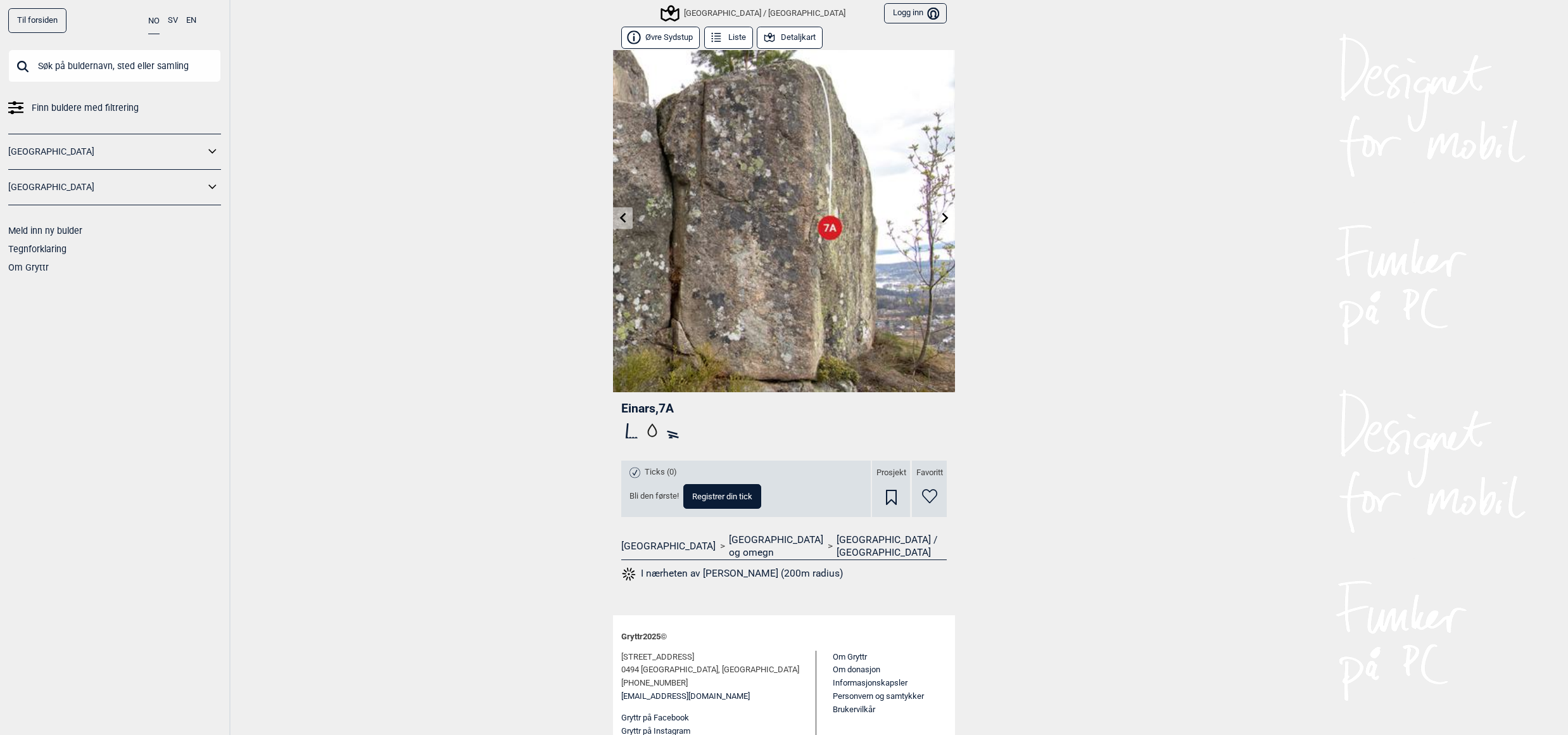
click at [619, 212] on icon at bounding box center [623, 217] width 10 height 10
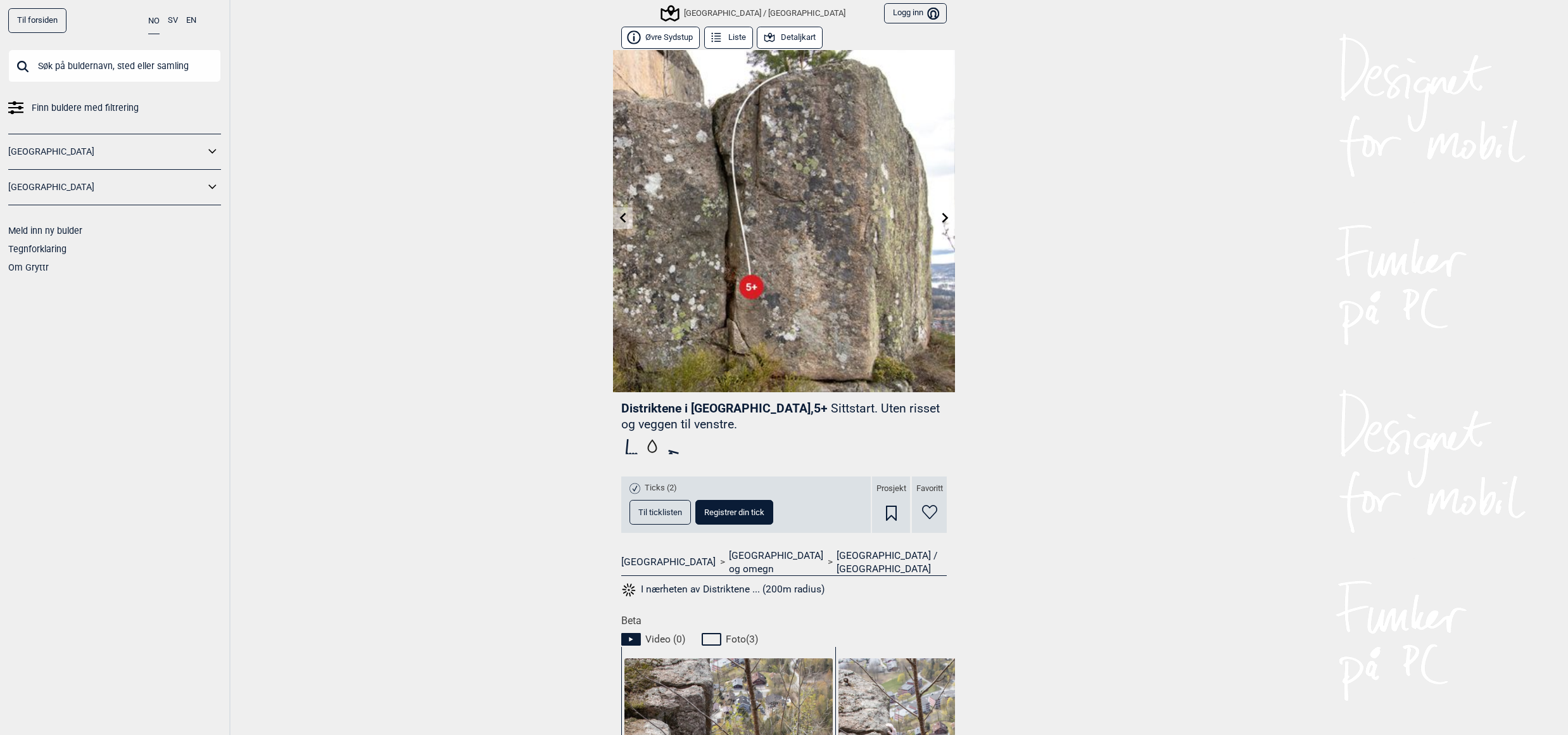
click at [616, 210] on link at bounding box center [623, 218] width 20 height 21
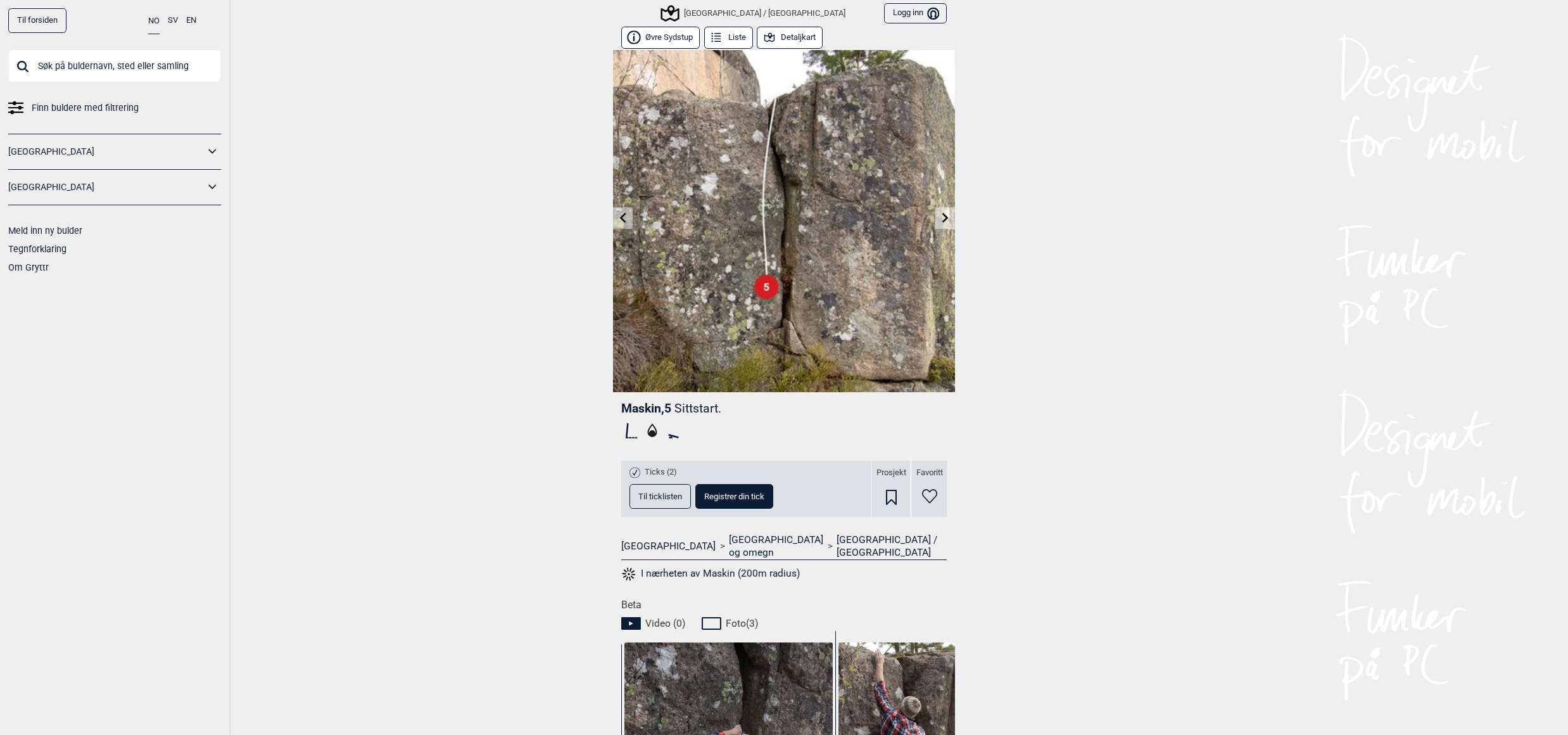
click at [616, 210] on link at bounding box center [623, 218] width 20 height 21
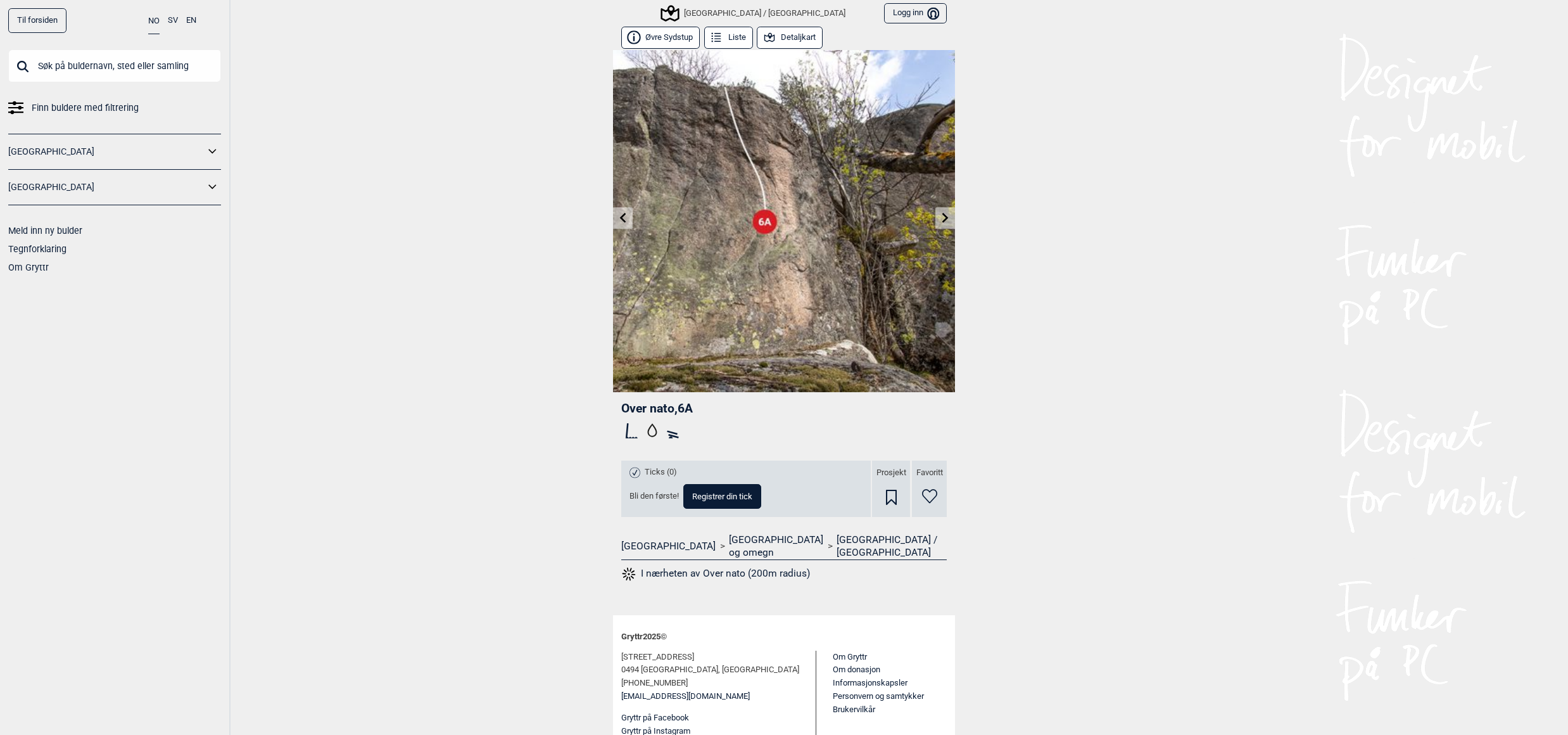
click at [616, 209] on link at bounding box center [623, 218] width 20 height 21
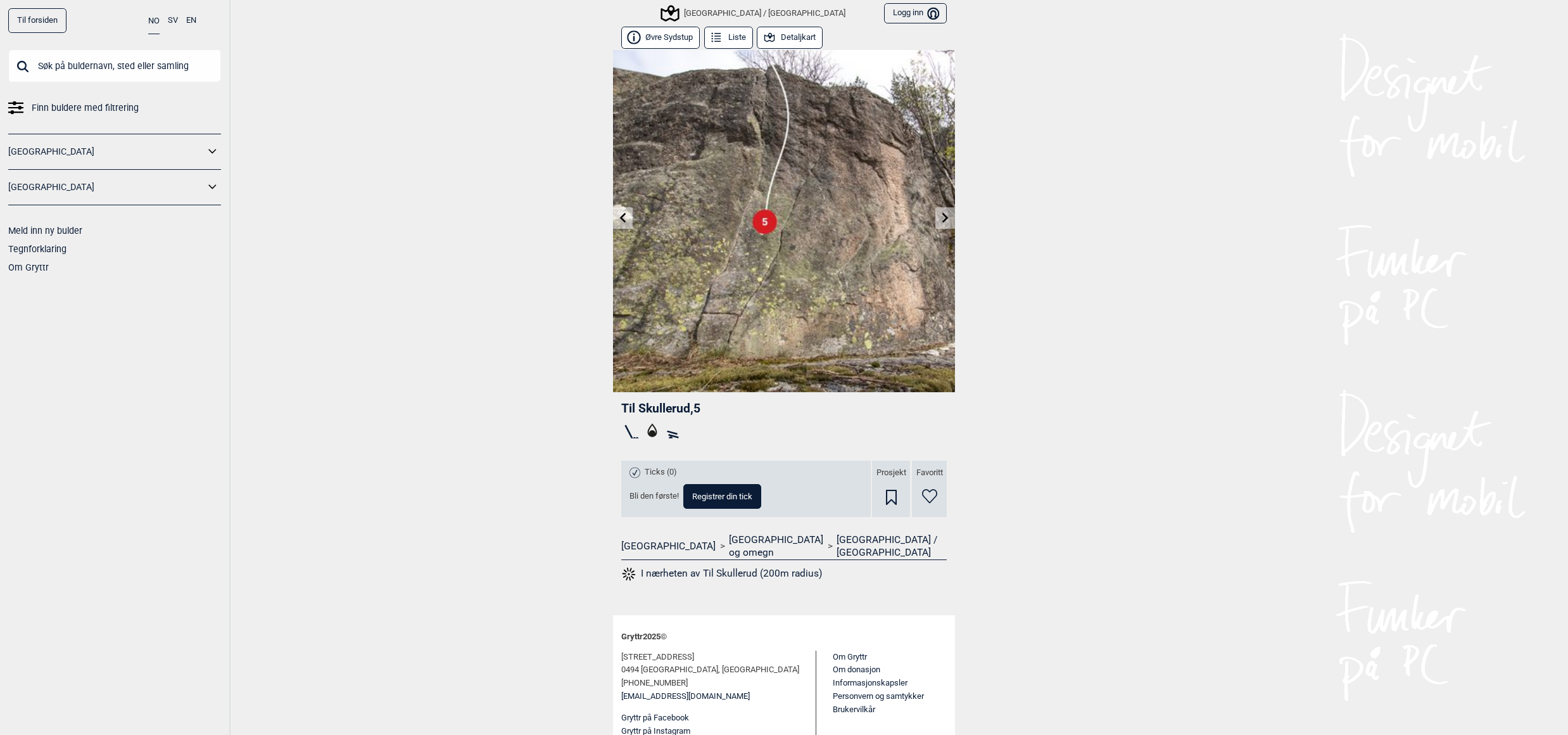
click at [616, 209] on link at bounding box center [623, 218] width 20 height 21
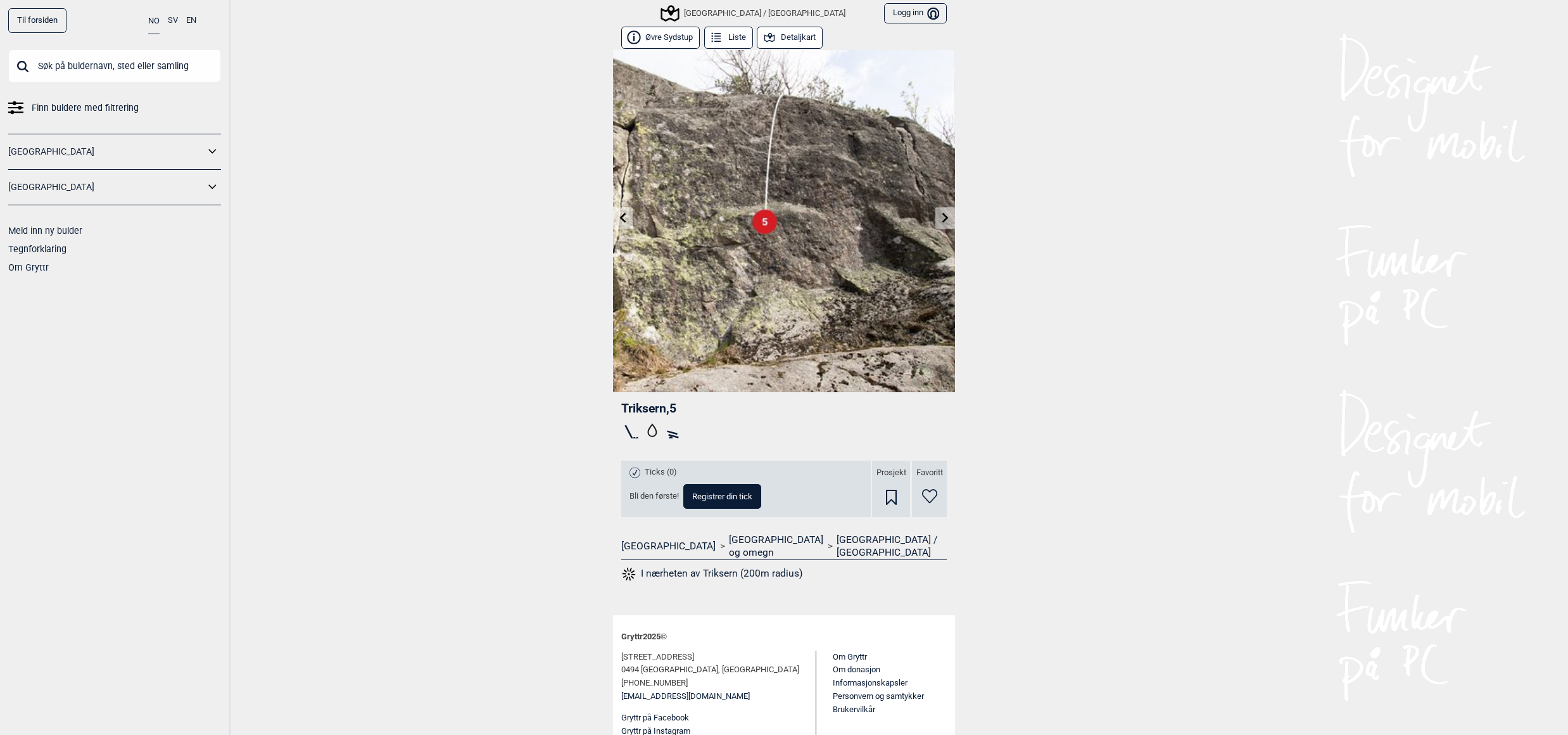
click at [616, 209] on link at bounding box center [623, 218] width 20 height 21
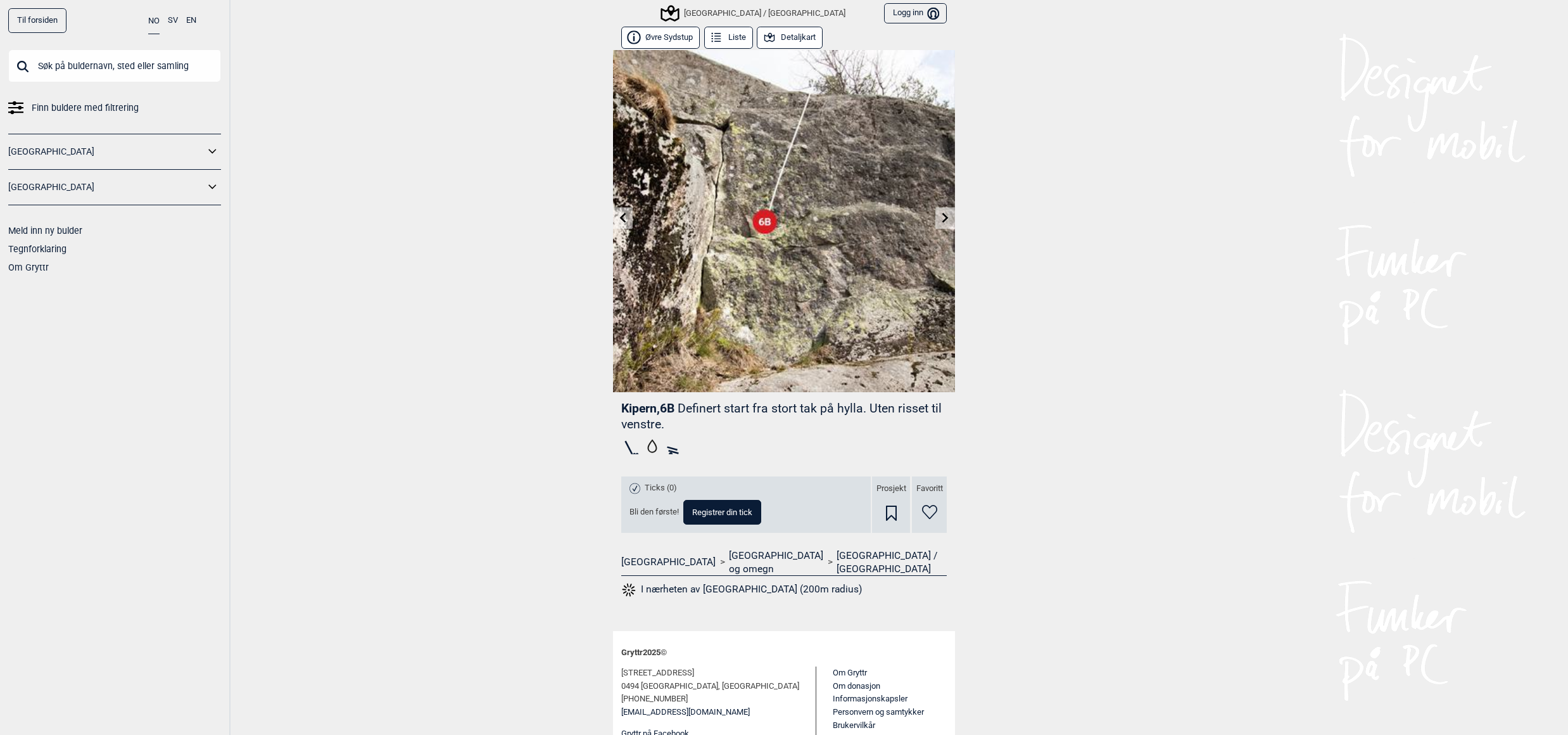
click at [616, 209] on link at bounding box center [623, 218] width 20 height 21
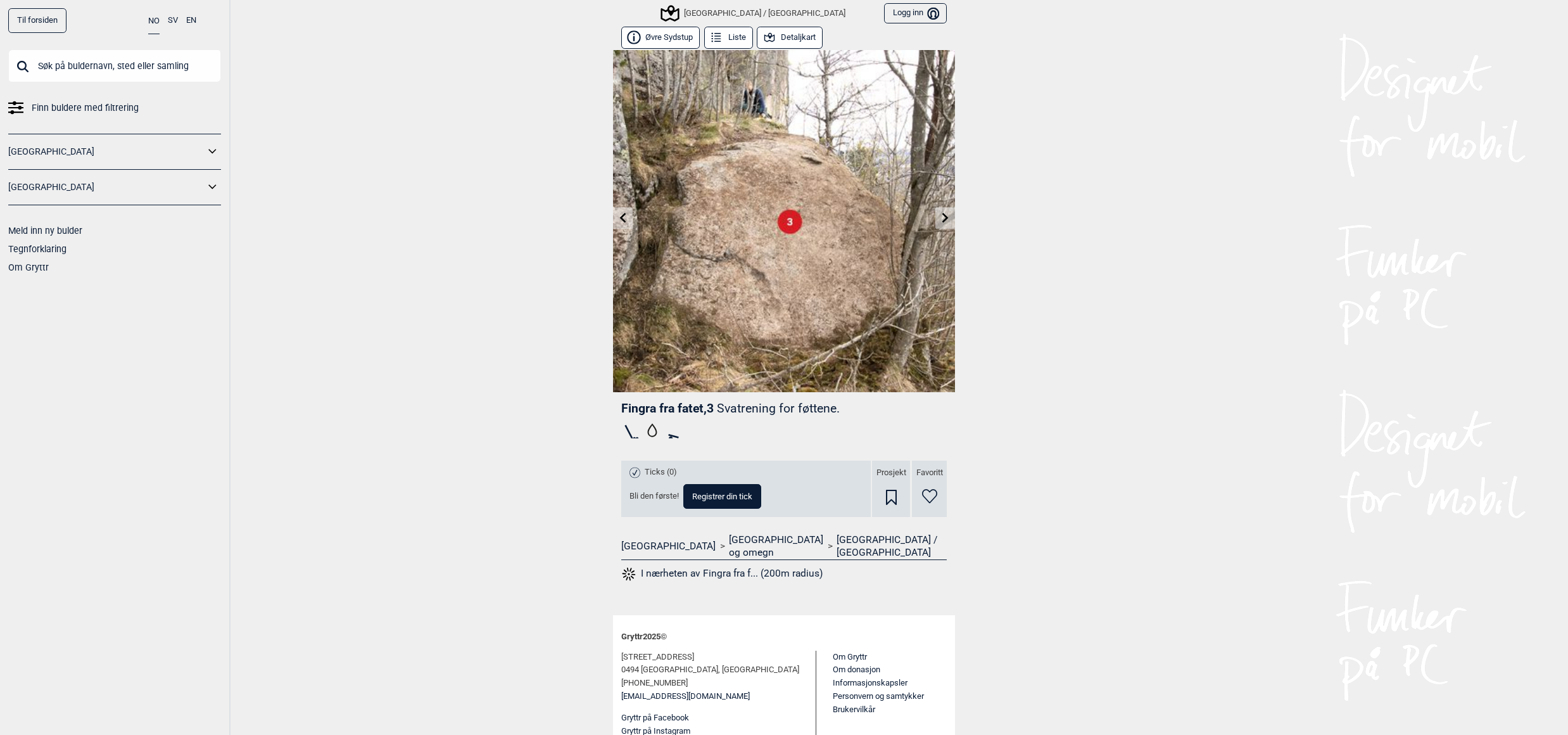
click at [616, 206] on img at bounding box center [784, 221] width 342 height 342
click at [619, 217] on icon at bounding box center [623, 217] width 10 height 10
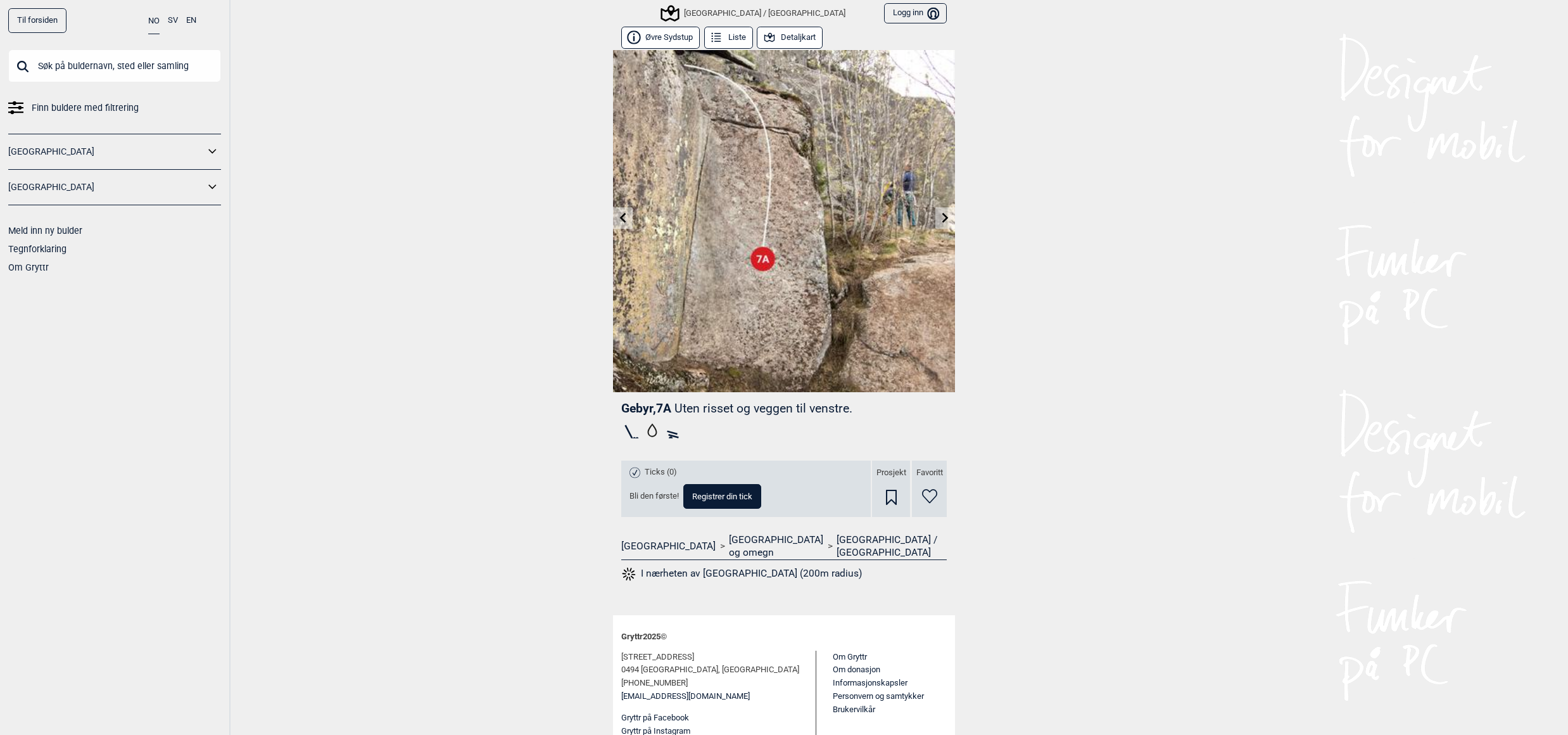
click at [619, 217] on icon at bounding box center [623, 217] width 10 height 10
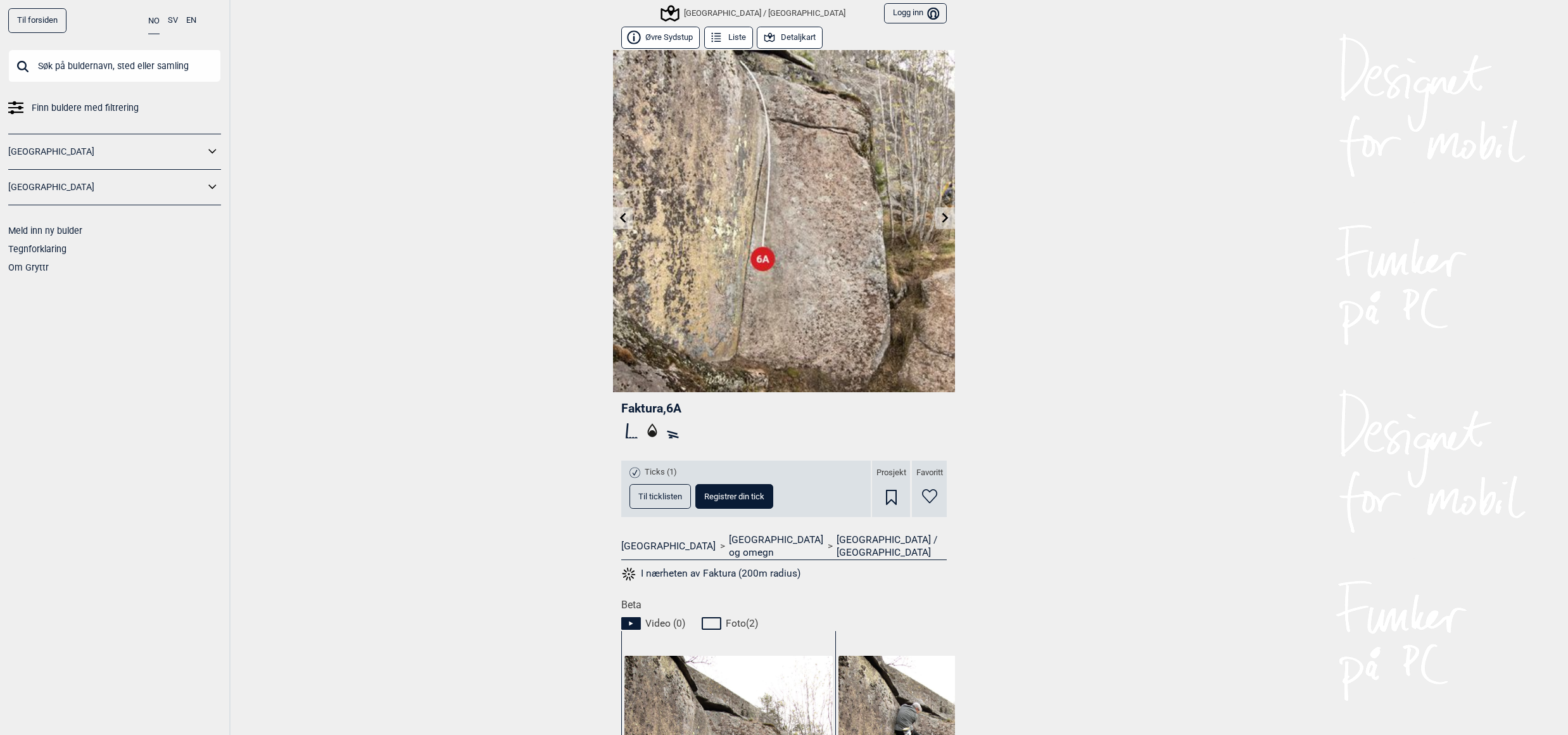
click at [619, 217] on icon at bounding box center [623, 217] width 10 height 10
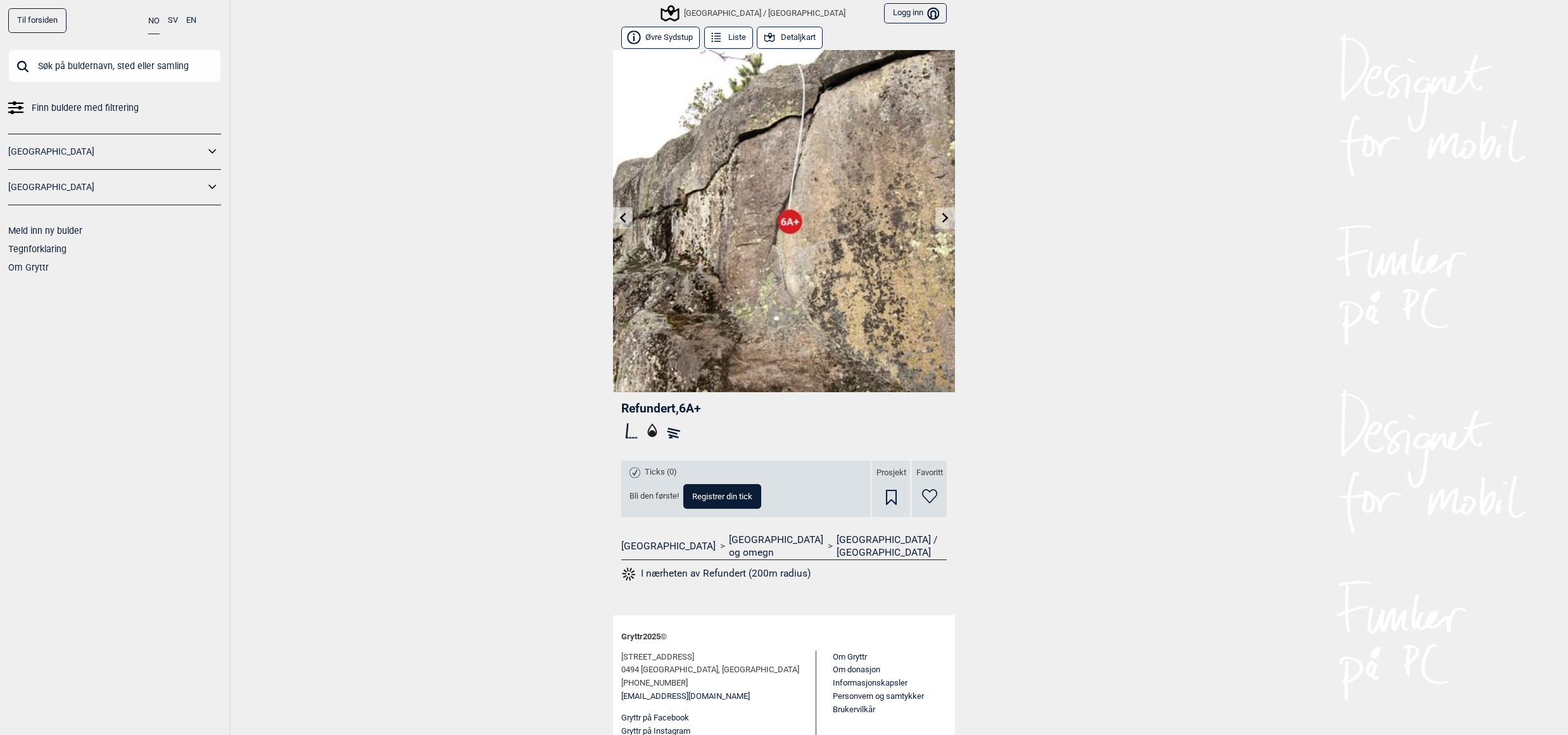
click at [620, 215] on icon at bounding box center [623, 217] width 6 height 10
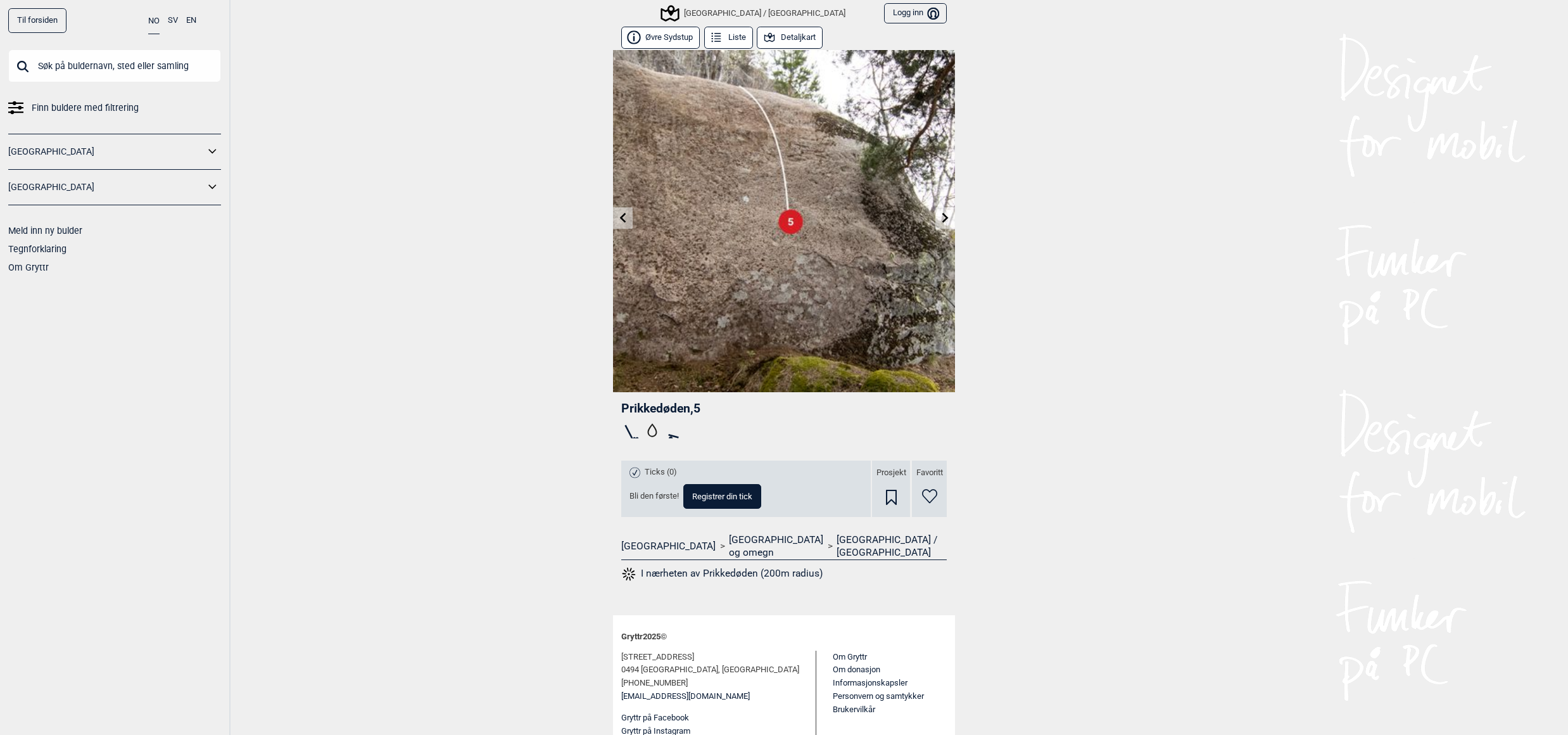
click at [619, 214] on icon at bounding box center [623, 217] width 10 height 10
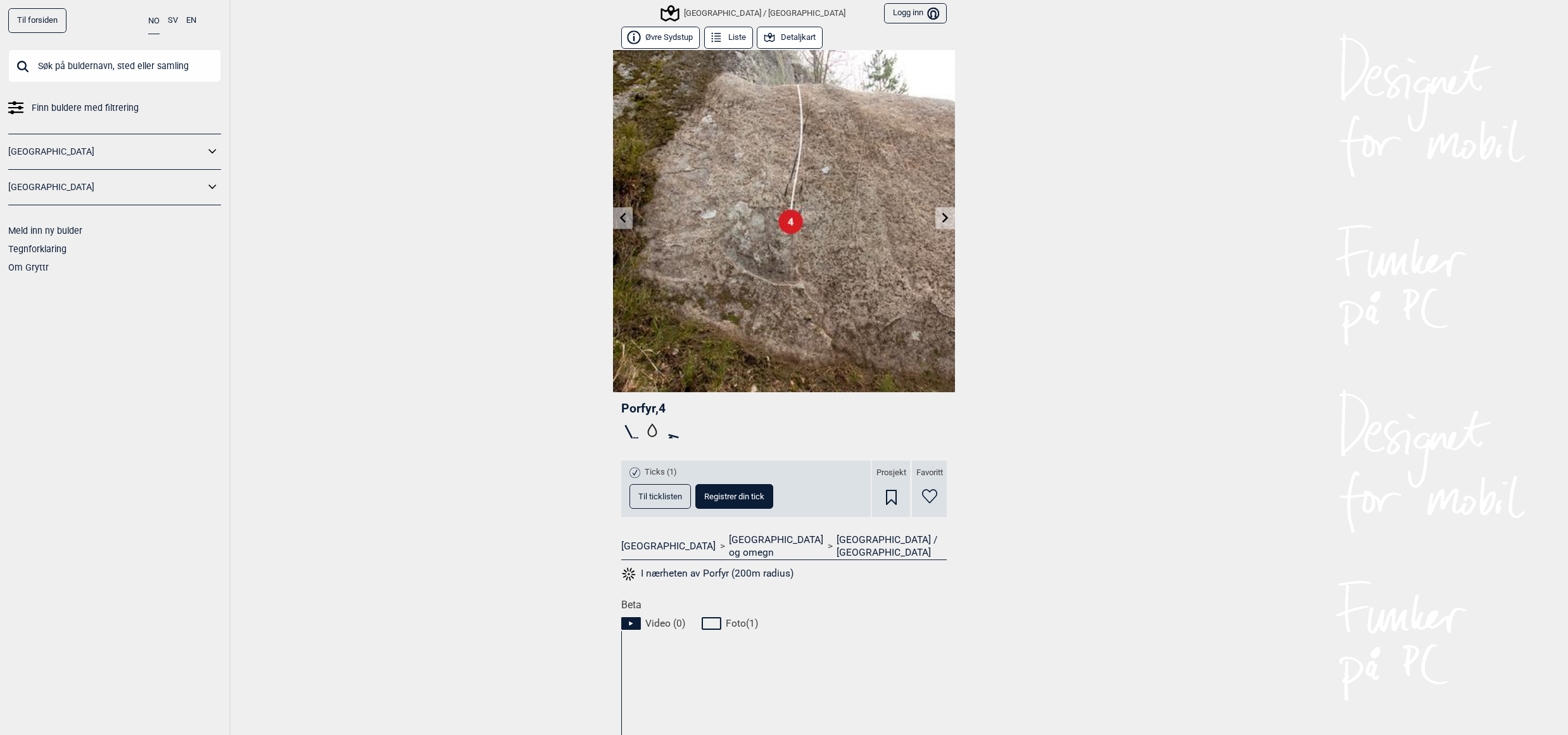
click at [619, 214] on icon at bounding box center [623, 217] width 10 height 10
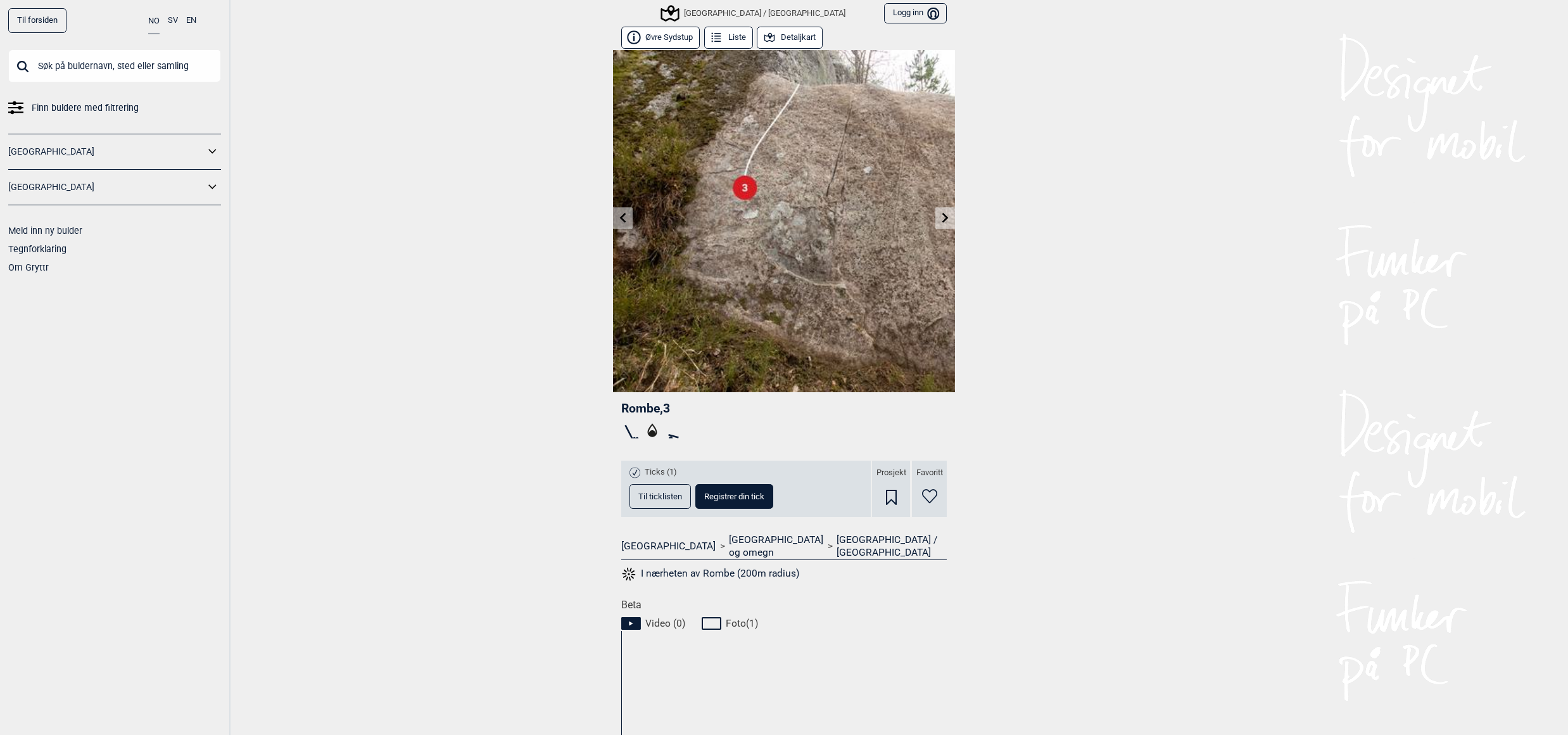
click at [619, 214] on icon at bounding box center [623, 217] width 10 height 10
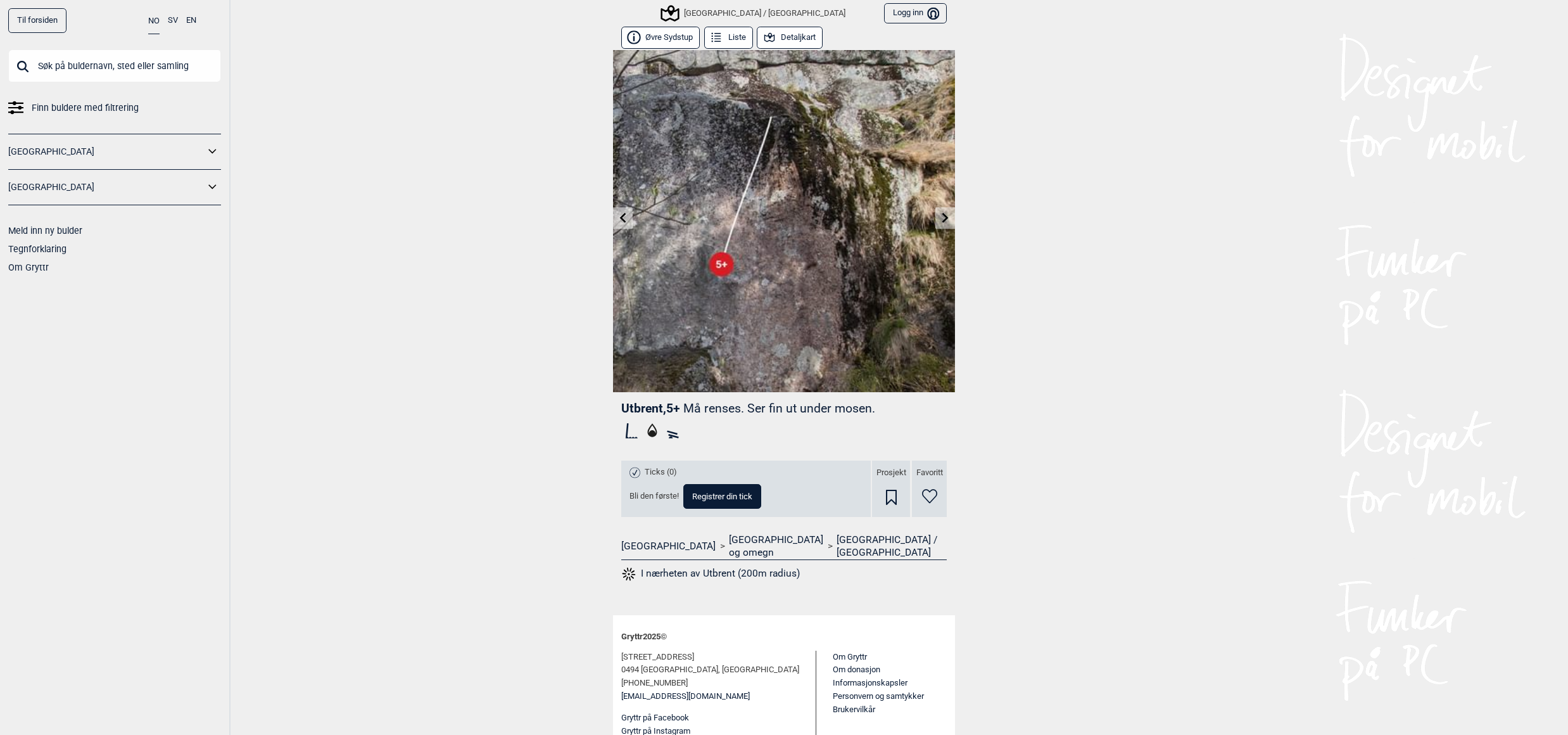
click at [619, 214] on icon at bounding box center [623, 217] width 10 height 10
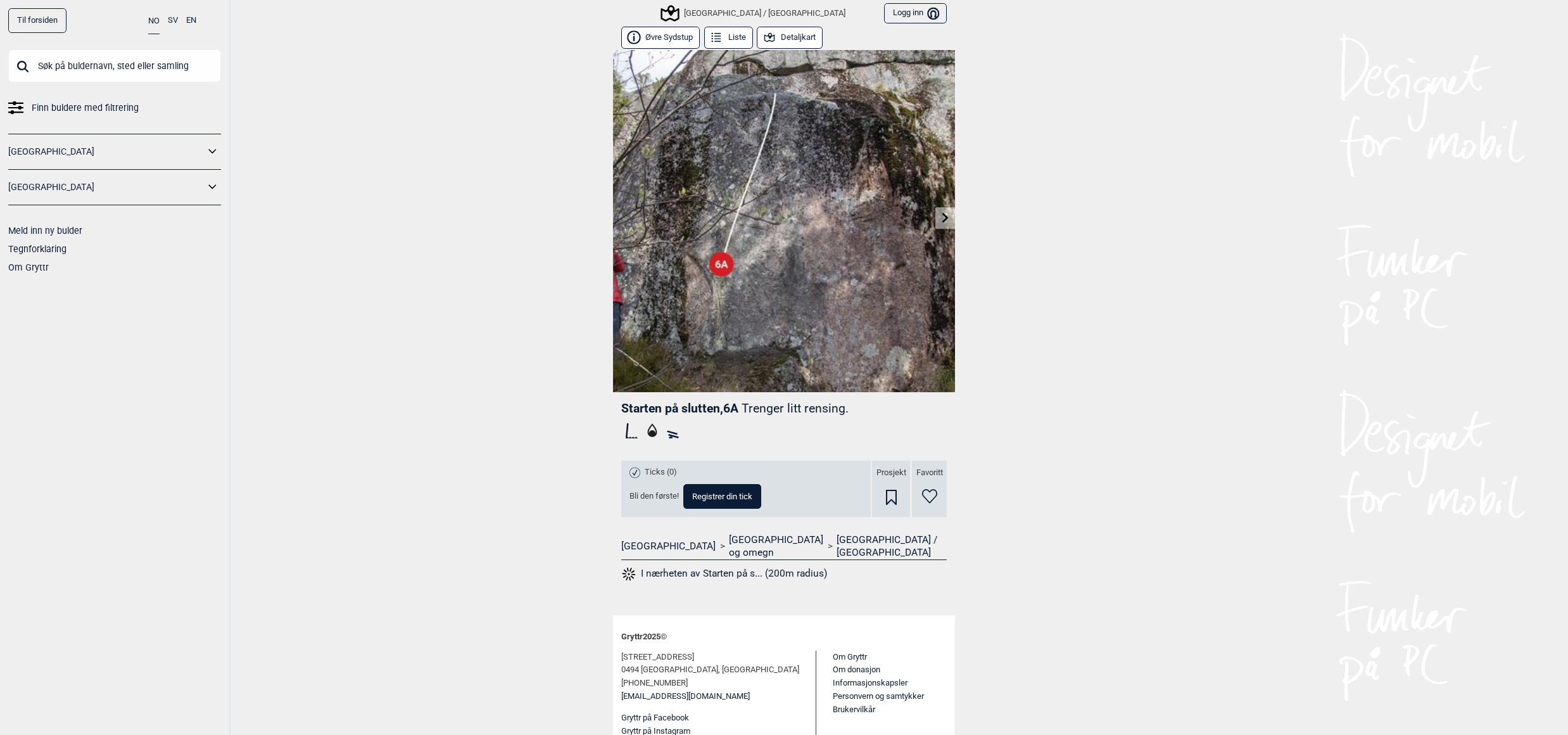
click at [613, 214] on img at bounding box center [784, 221] width 342 height 342
